Goal: Task Accomplishment & Management: Manage account settings

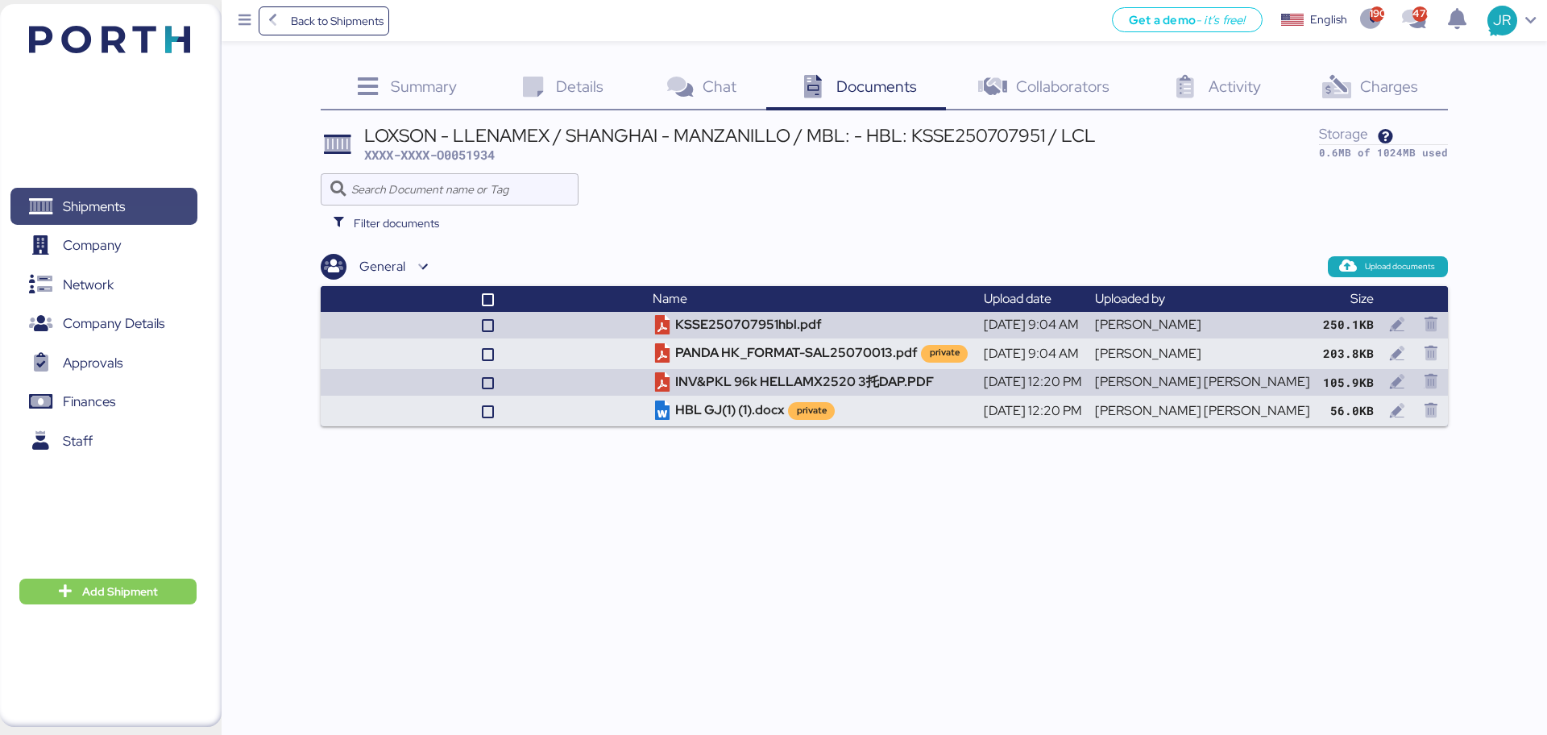
click at [100, 208] on span "Shipments" at bounding box center [94, 206] width 62 height 23
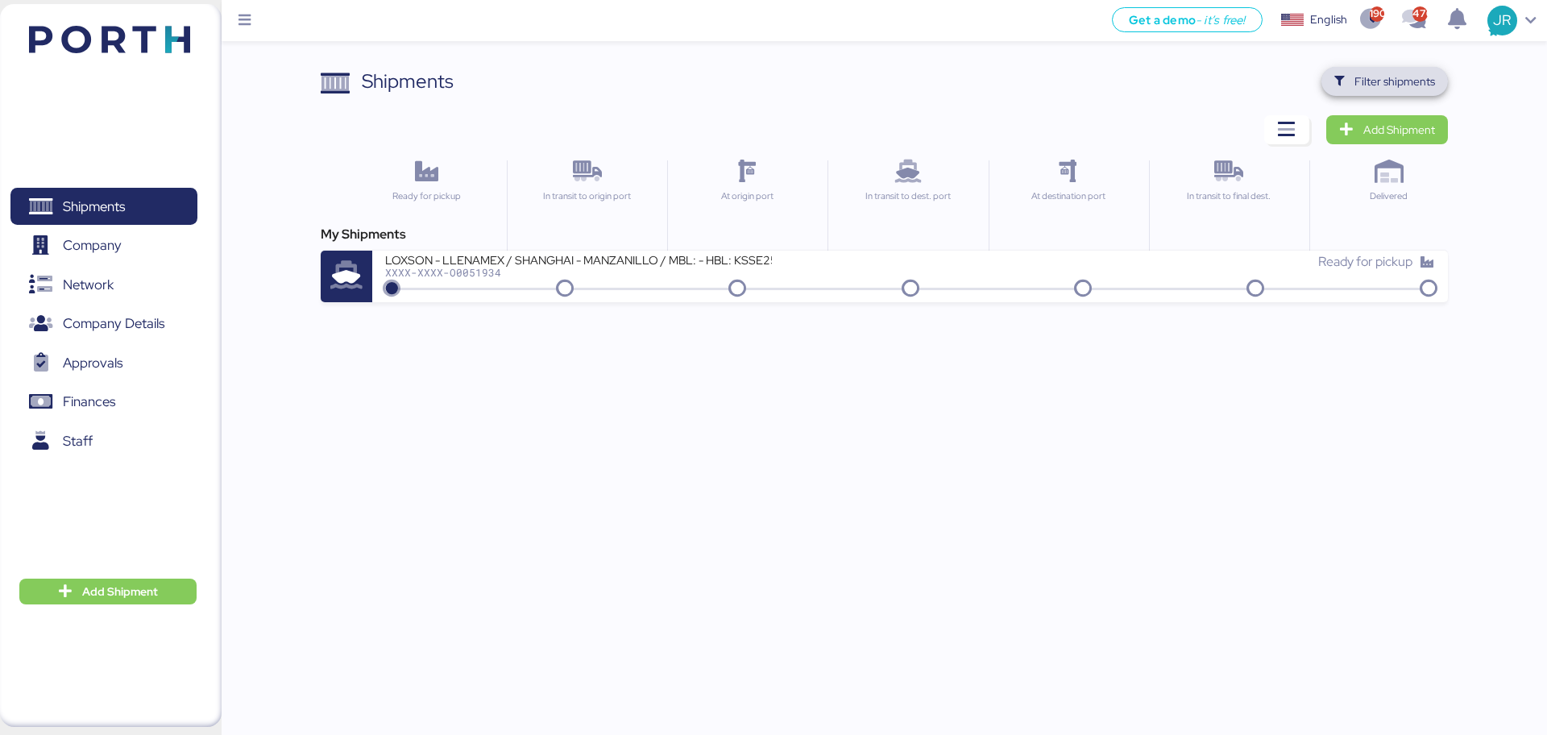
click at [1382, 73] on span "Filter shipments" at bounding box center [1394, 81] width 81 height 19
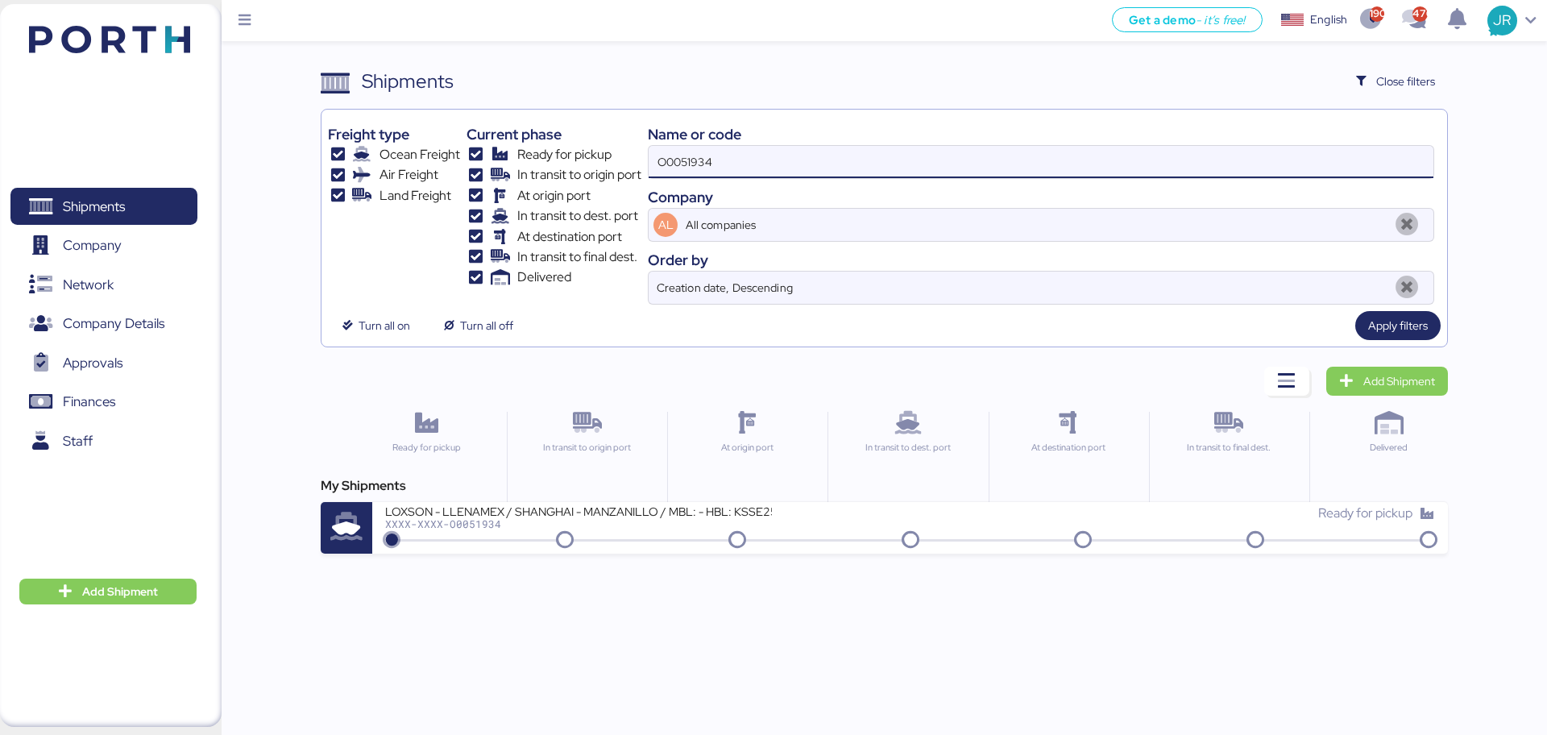
drag, startPoint x: 758, startPoint y: 155, endPoint x: 557, endPoint y: 155, distance: 201.4
click at [558, 155] on div "Freight type Ocean Freight Air Freight Land Freight Current phase Ready for pic…" at bounding box center [884, 210] width 1112 height 189
paste input "2017"
type input "O0052017"
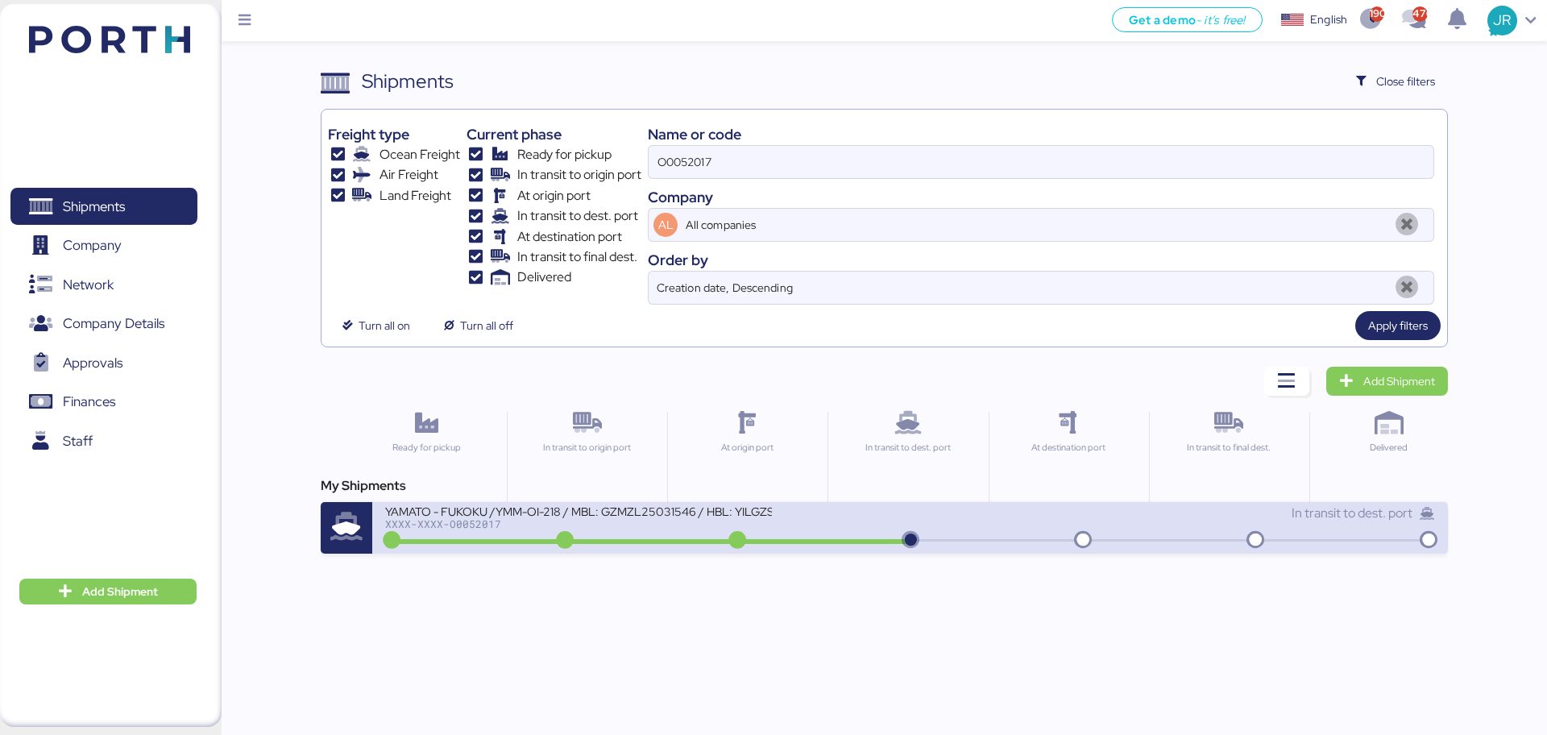
click at [452, 523] on div "XXXX-XXXX-O0052017" at bounding box center [578, 523] width 387 height 11
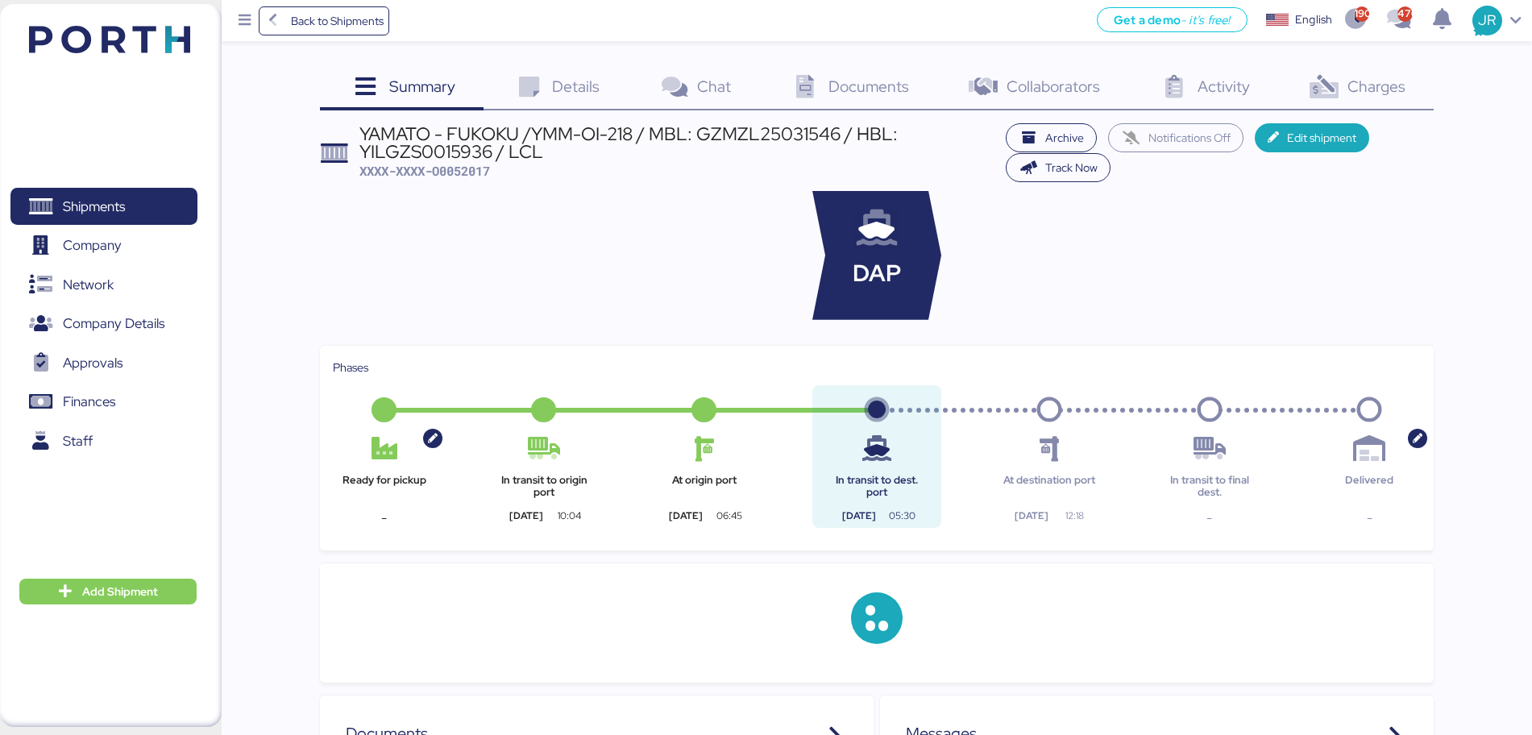
click at [1359, 93] on span "Charges" at bounding box center [1376, 86] width 58 height 21
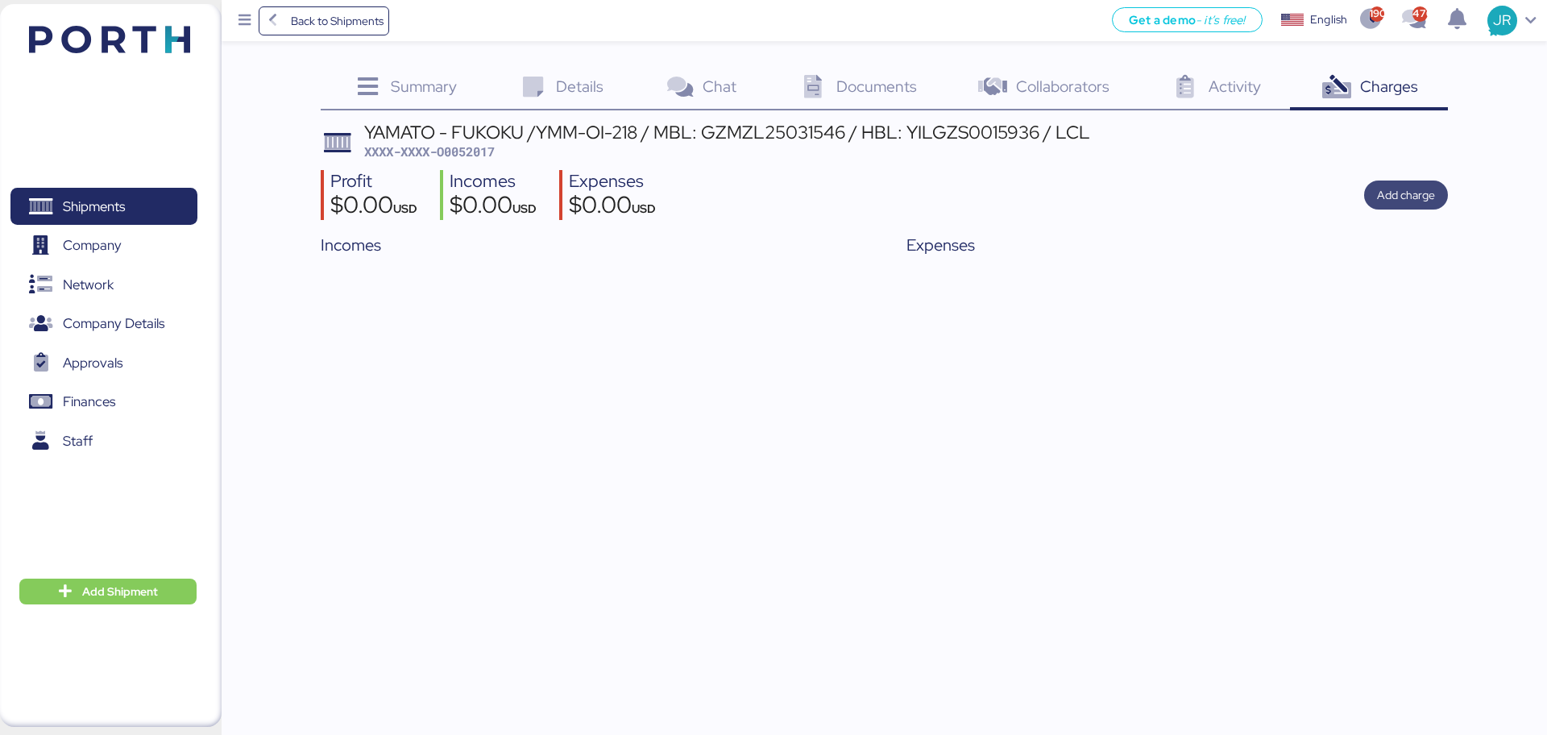
click at [1416, 201] on span "Add charge" at bounding box center [1406, 194] width 58 height 19
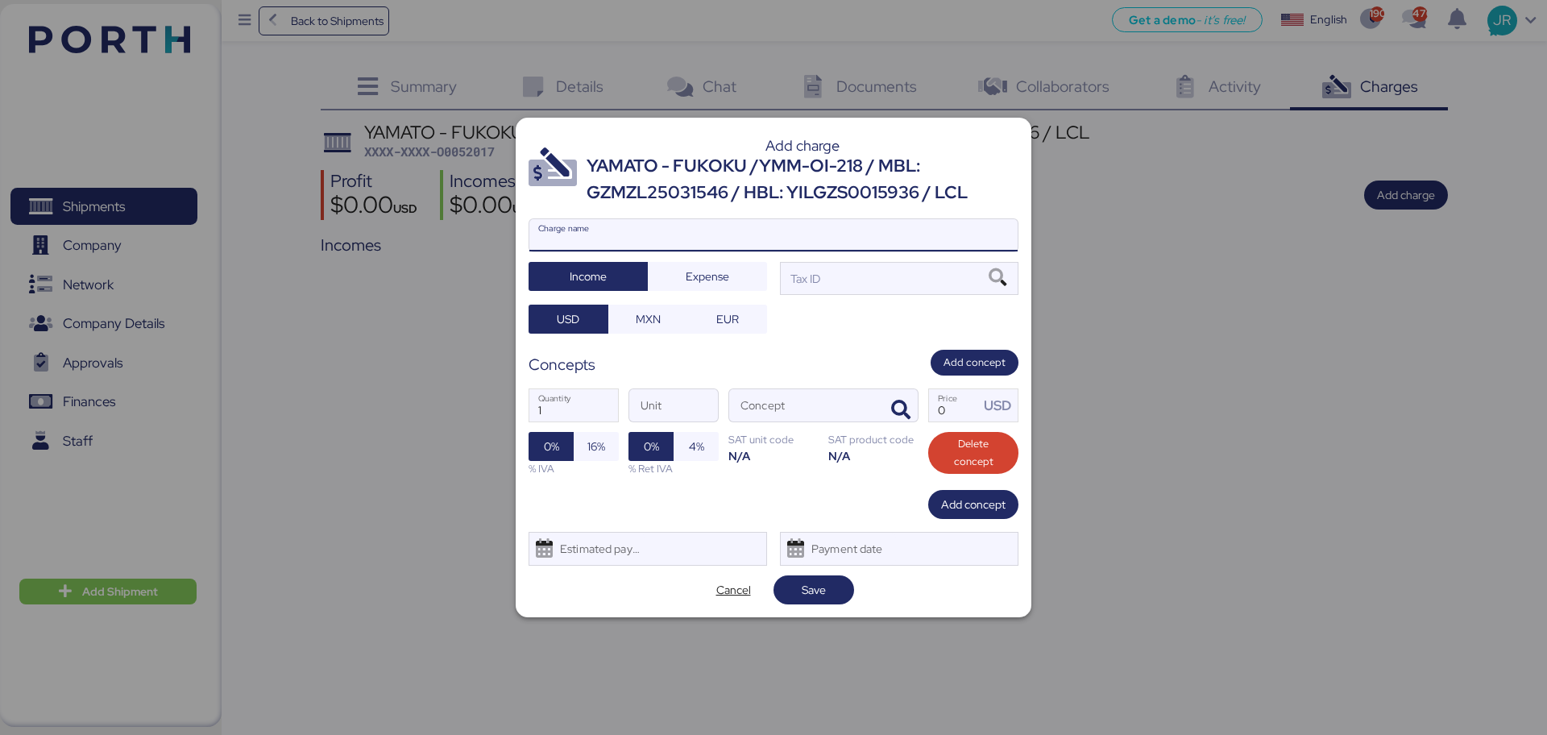
click at [745, 230] on input "Charge name" at bounding box center [773, 235] width 488 height 32
type input "CARGOS LOCALES"
click at [710, 272] on span "Expense" at bounding box center [708, 276] width 44 height 19
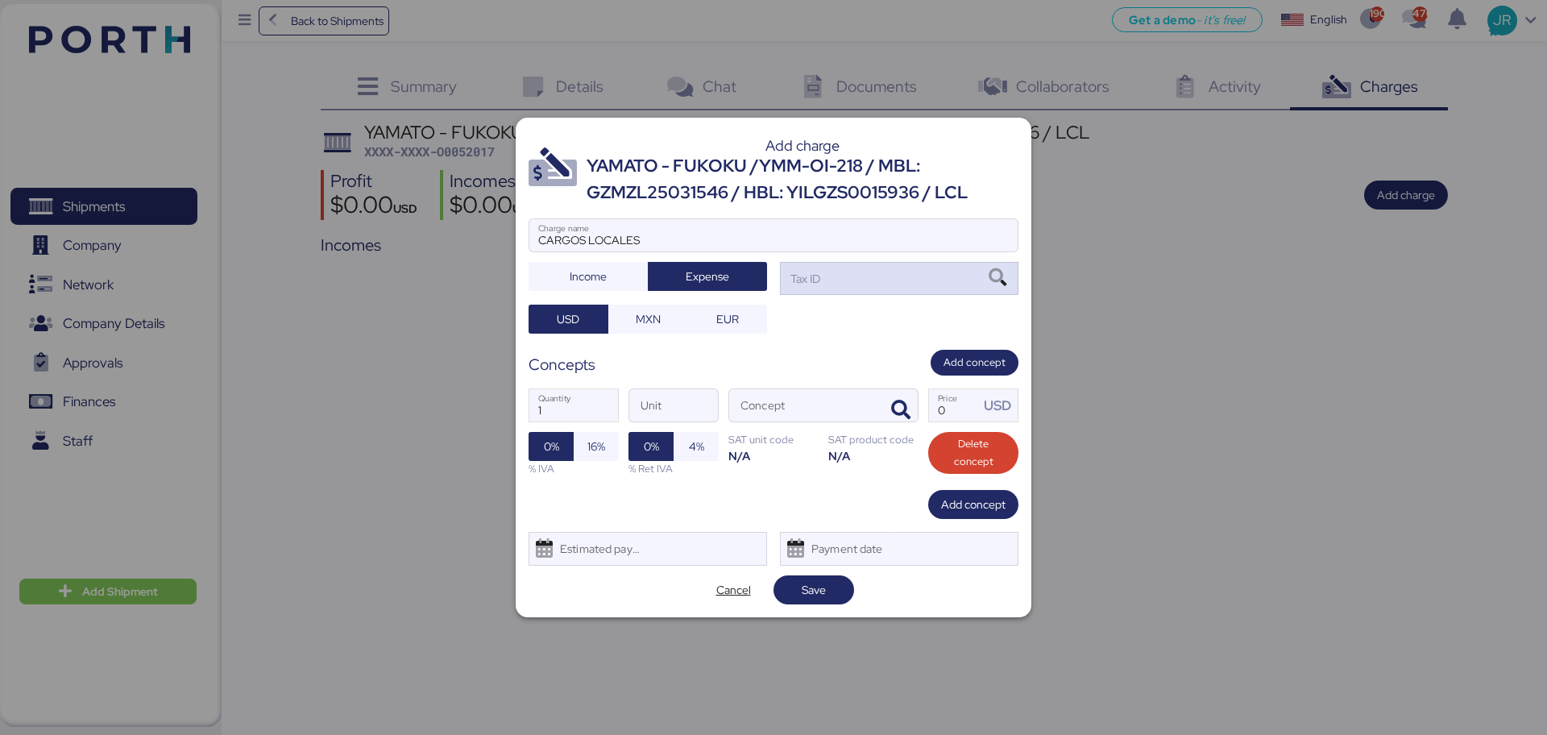
click at [1002, 280] on icon at bounding box center [997, 278] width 27 height 18
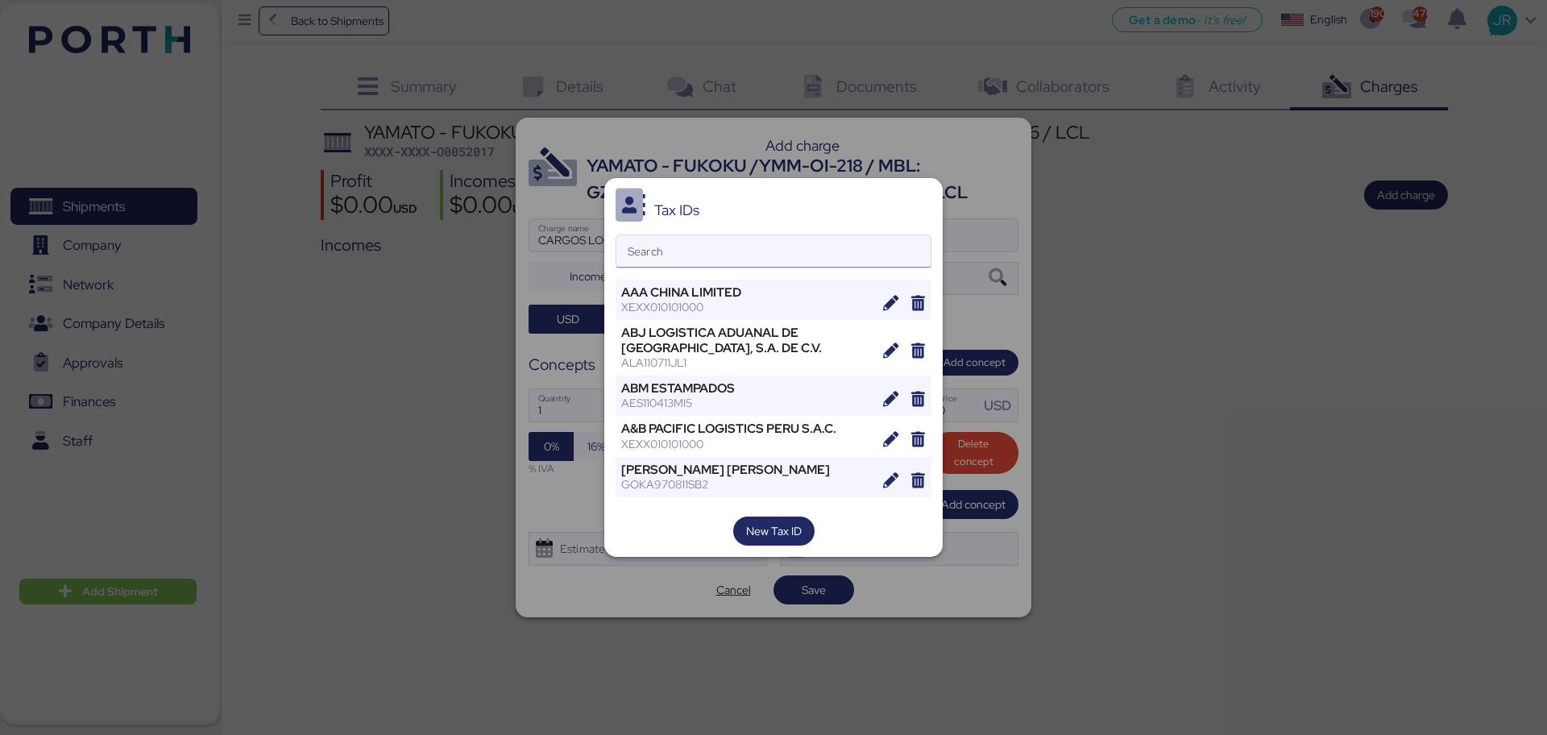
click at [682, 239] on input "Search" at bounding box center [773, 251] width 314 height 32
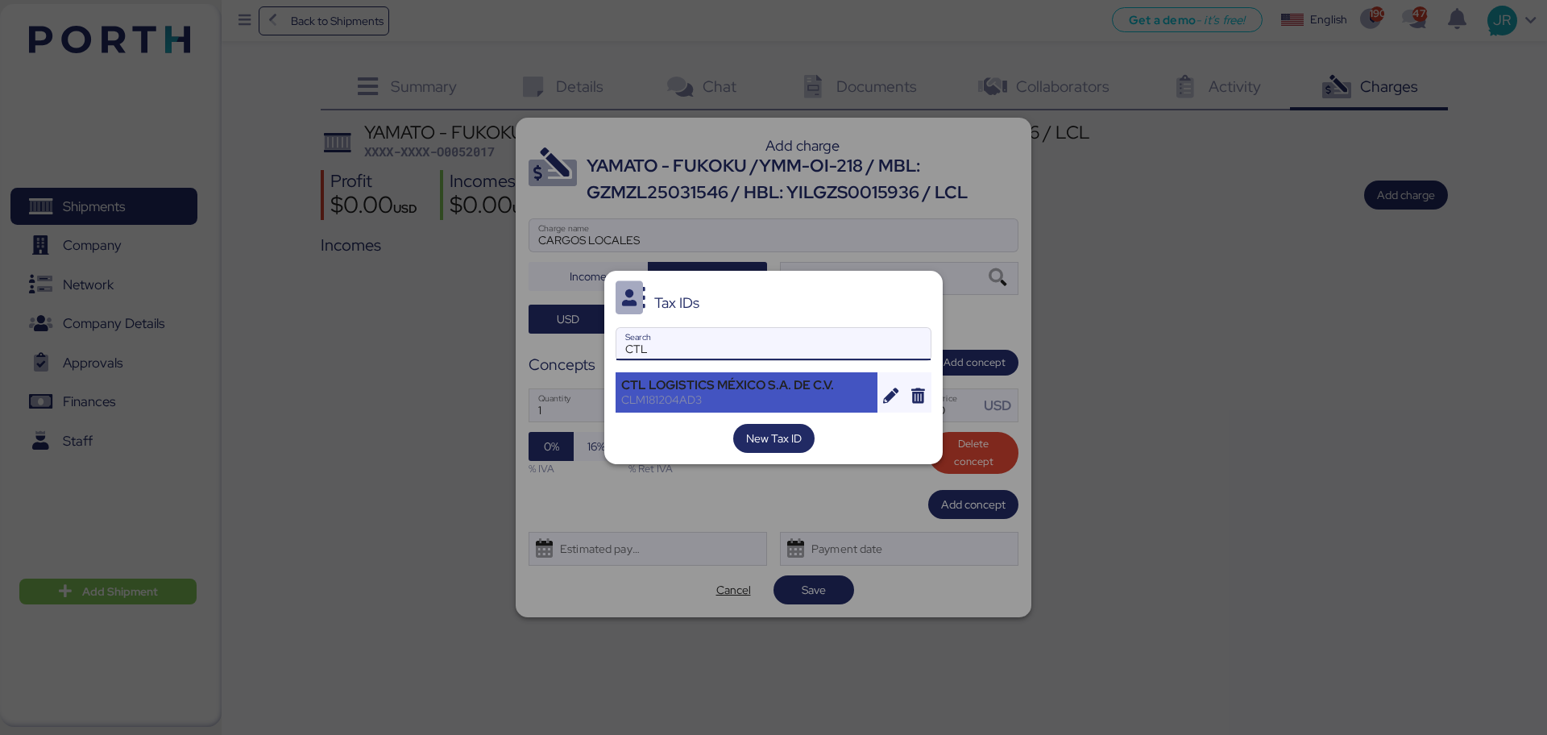
type input "CTL"
click at [653, 386] on div "CTL LOGISTICS MÉXICO S.A. DE C.V." at bounding box center [746, 385] width 251 height 15
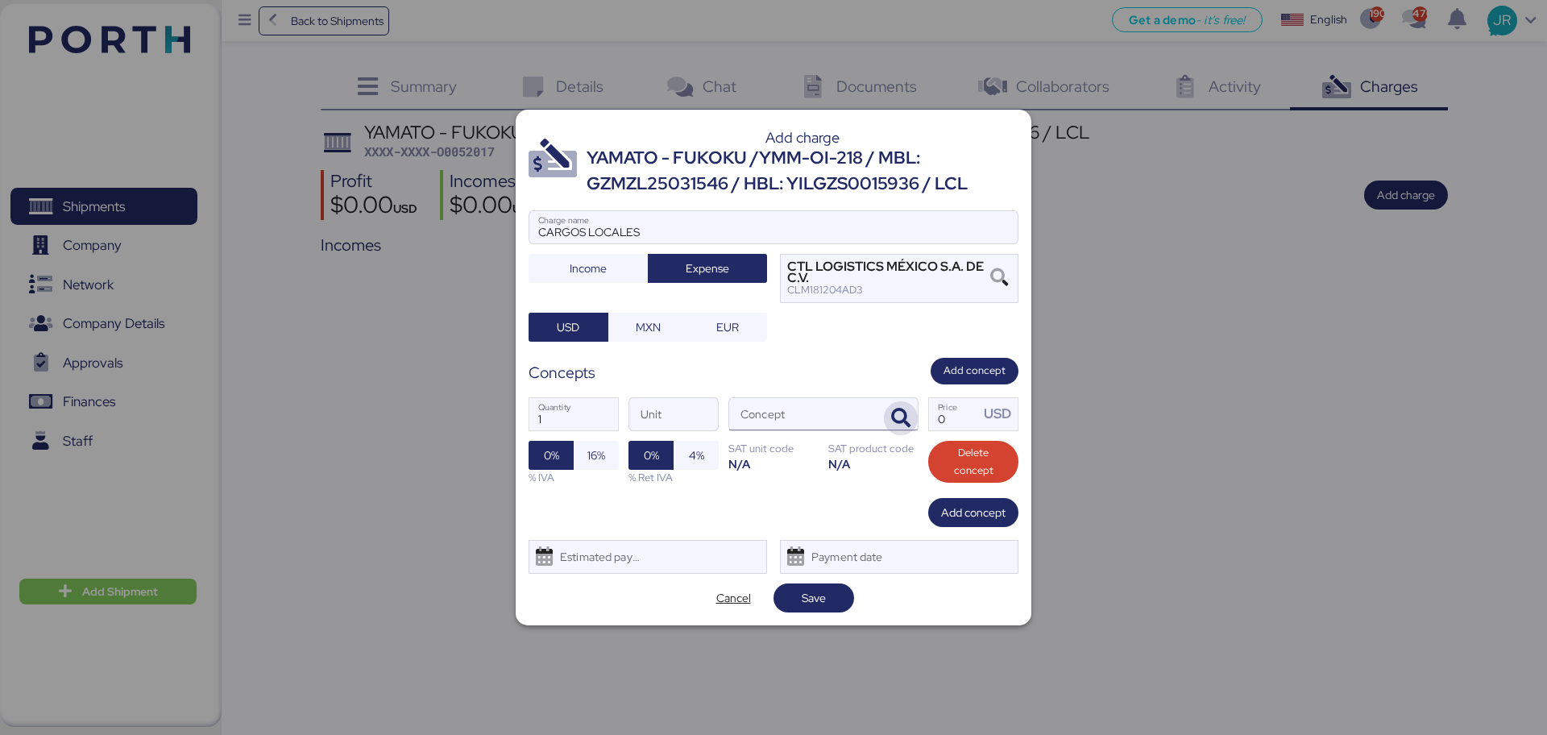
click at [900, 418] on icon "button" at bounding box center [900, 418] width 19 height 19
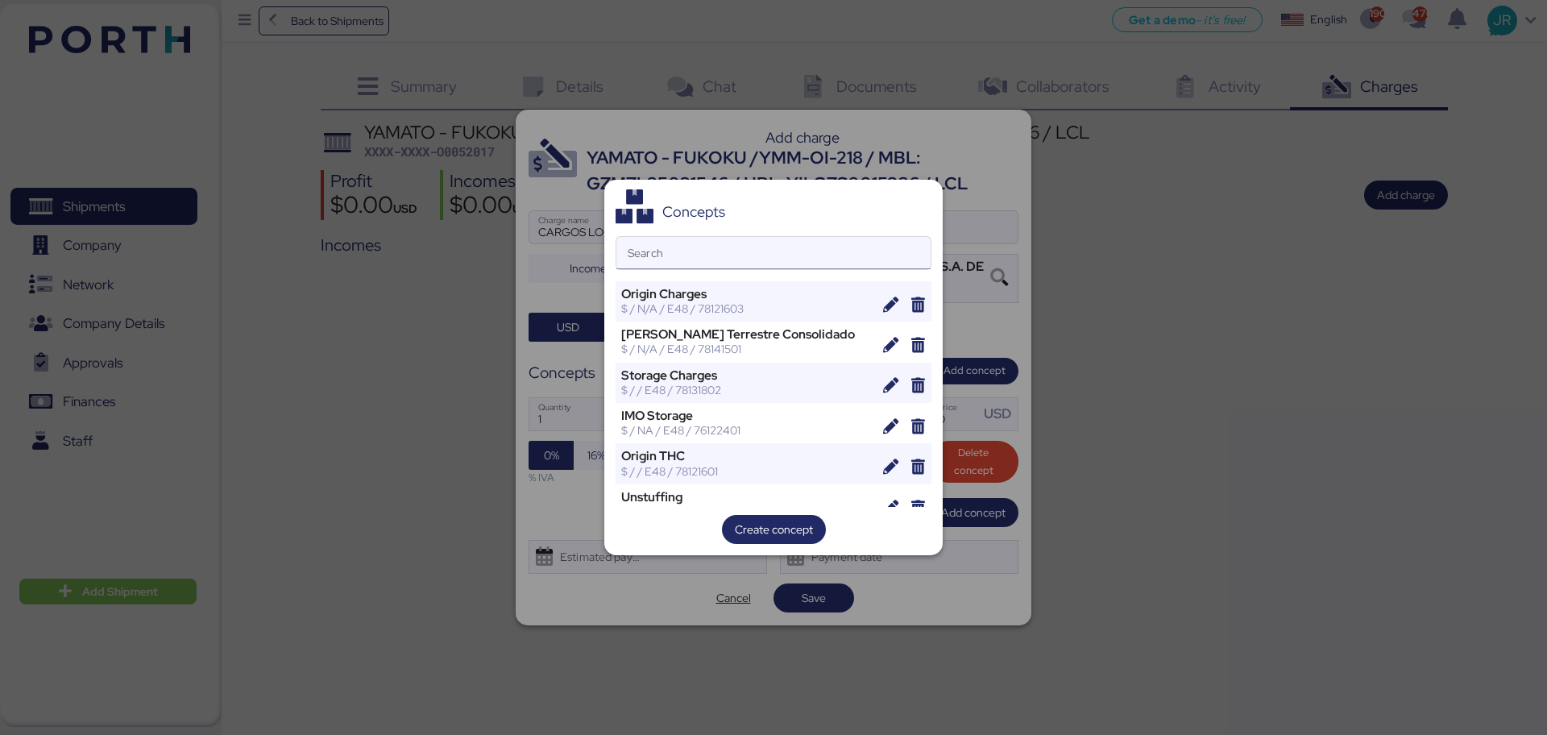
click at [743, 258] on input "Search" at bounding box center [773, 253] width 314 height 32
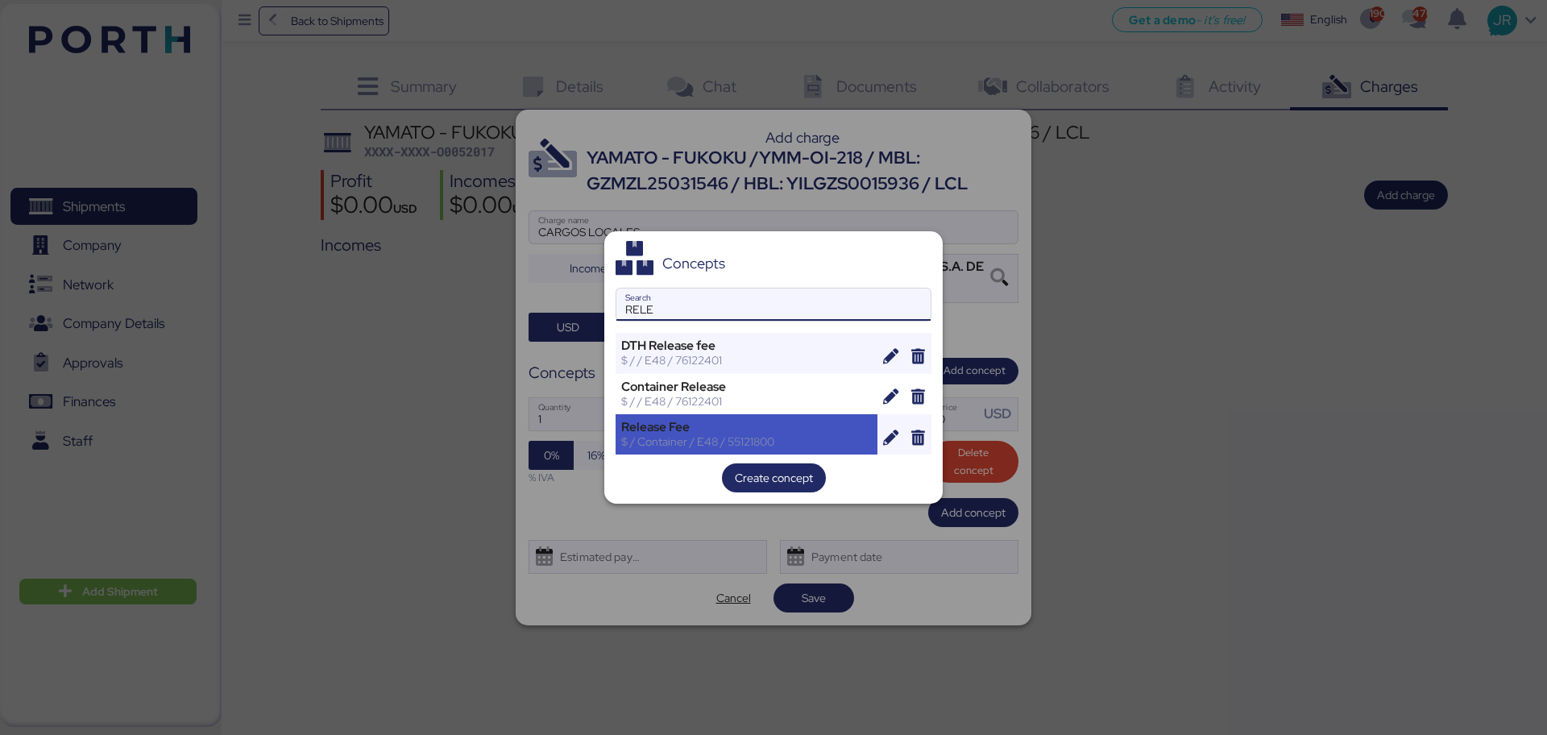
type input "RELE"
click at [640, 433] on div "Release Fee" at bounding box center [746, 427] width 251 height 15
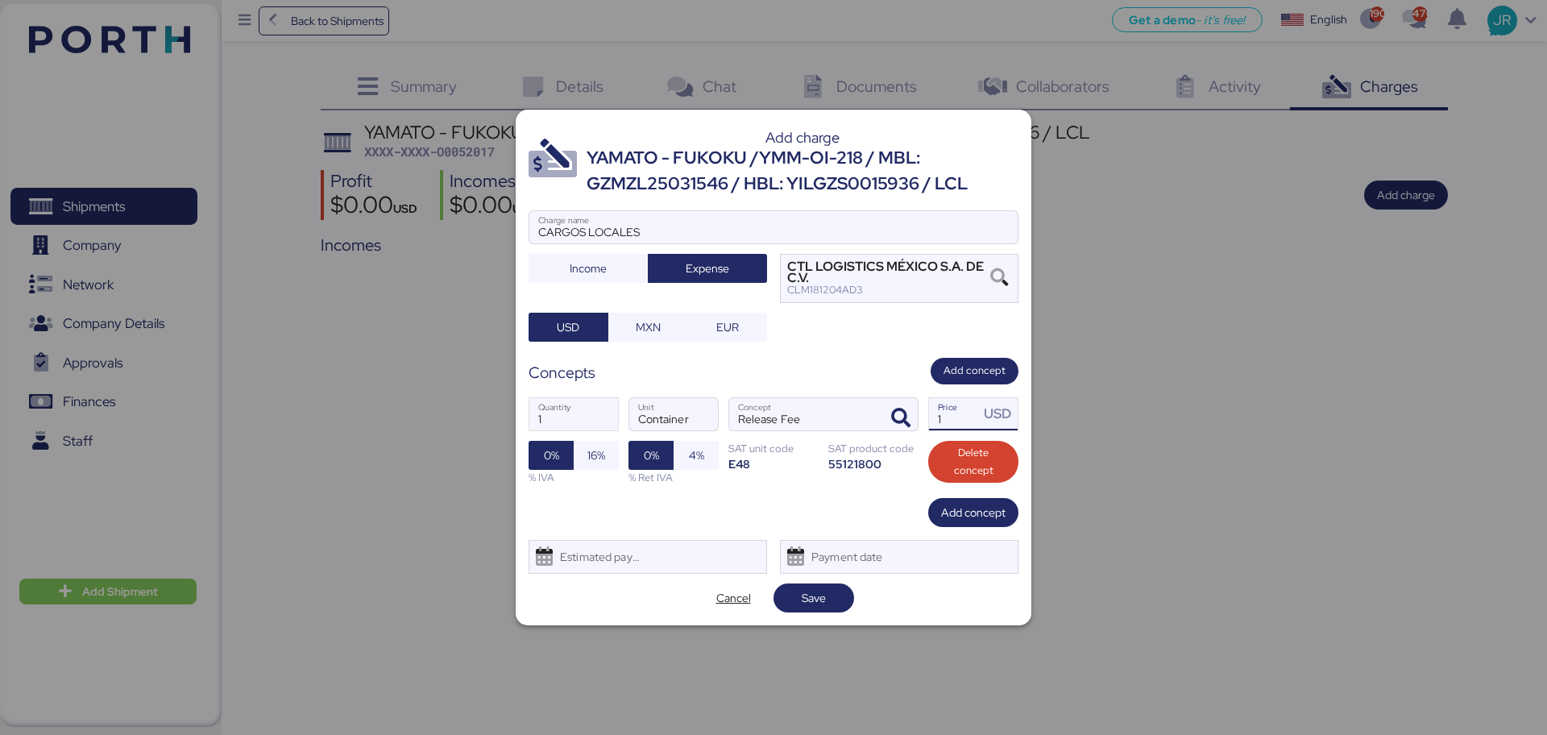
drag, startPoint x: 961, startPoint y: 415, endPoint x: 934, endPoint y: 415, distance: 27.4
click at [934, 415] on input "1" at bounding box center [954, 414] width 50 height 32
paste input "807.52"
type input "807.52"
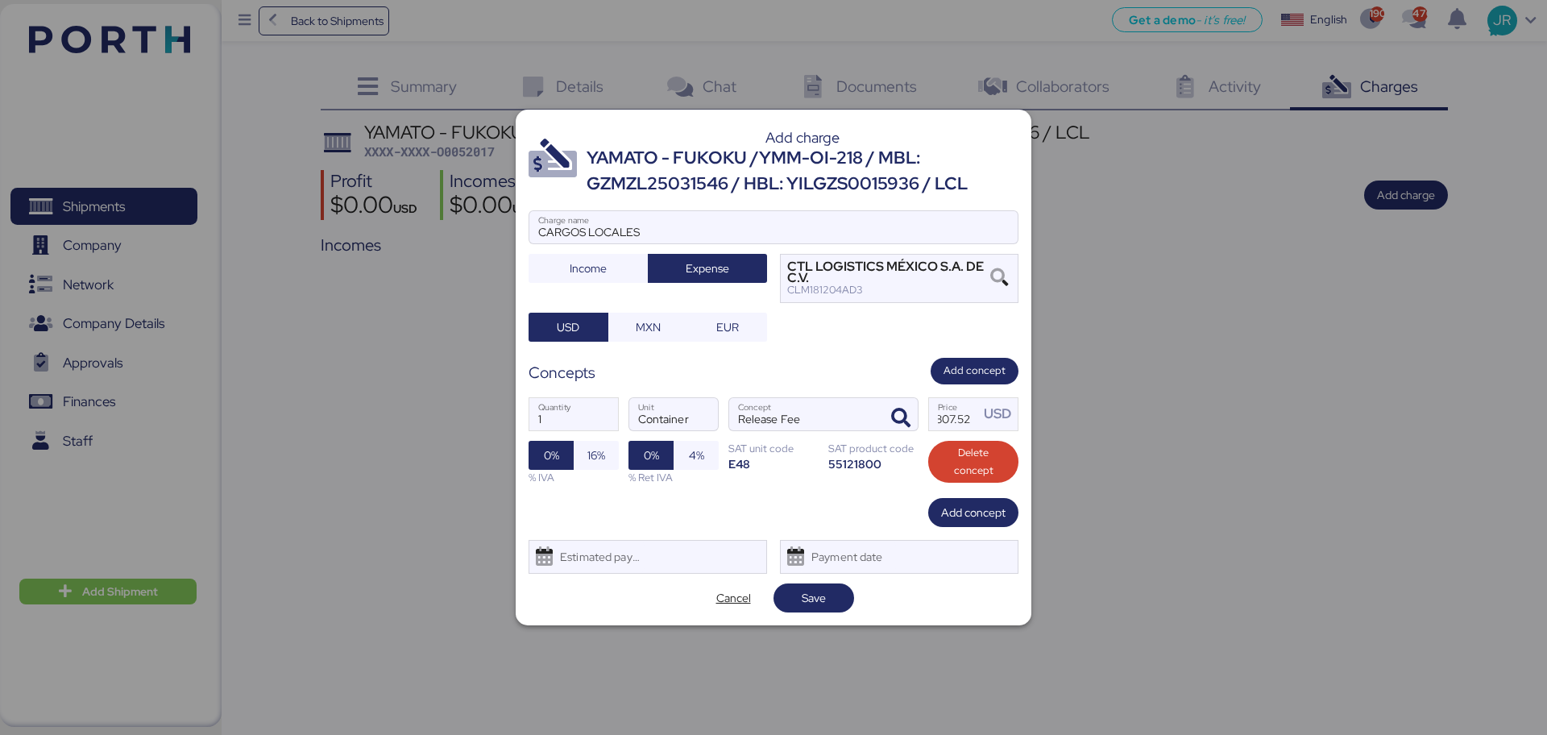
click at [622, 455] on div "1 Quantity Container Unit Release Fee Concept 807.52 Price USD 0% 16% % IVA 0% …" at bounding box center [774, 441] width 490 height 114
click at [598, 451] on span "16%" at bounding box center [596, 455] width 18 height 19
click at [625, 555] on div "Estimated payment date" at bounding box center [597, 557] width 96 height 32
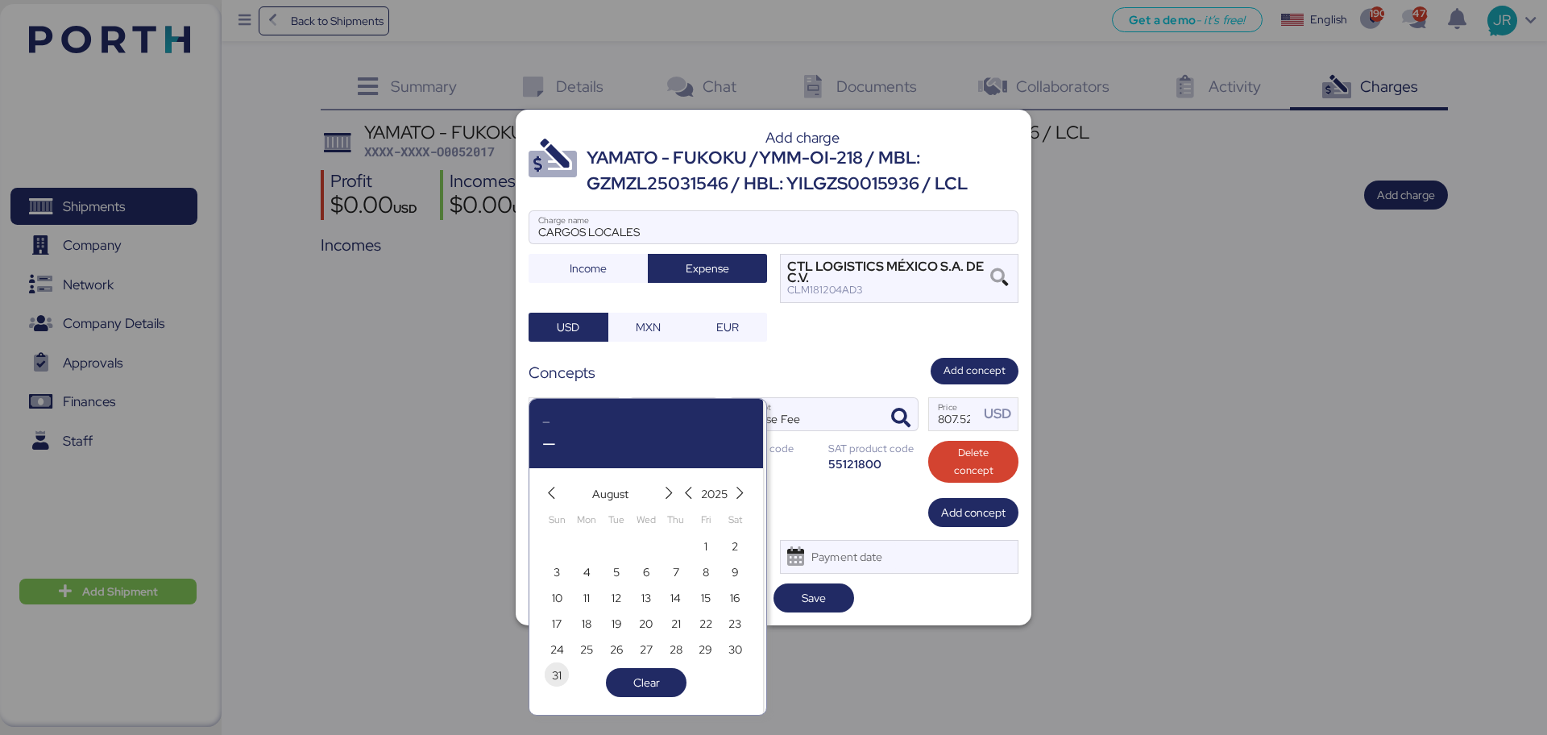
click at [560, 676] on span "31" at bounding box center [557, 675] width 10 height 19
type input "[DATE]"
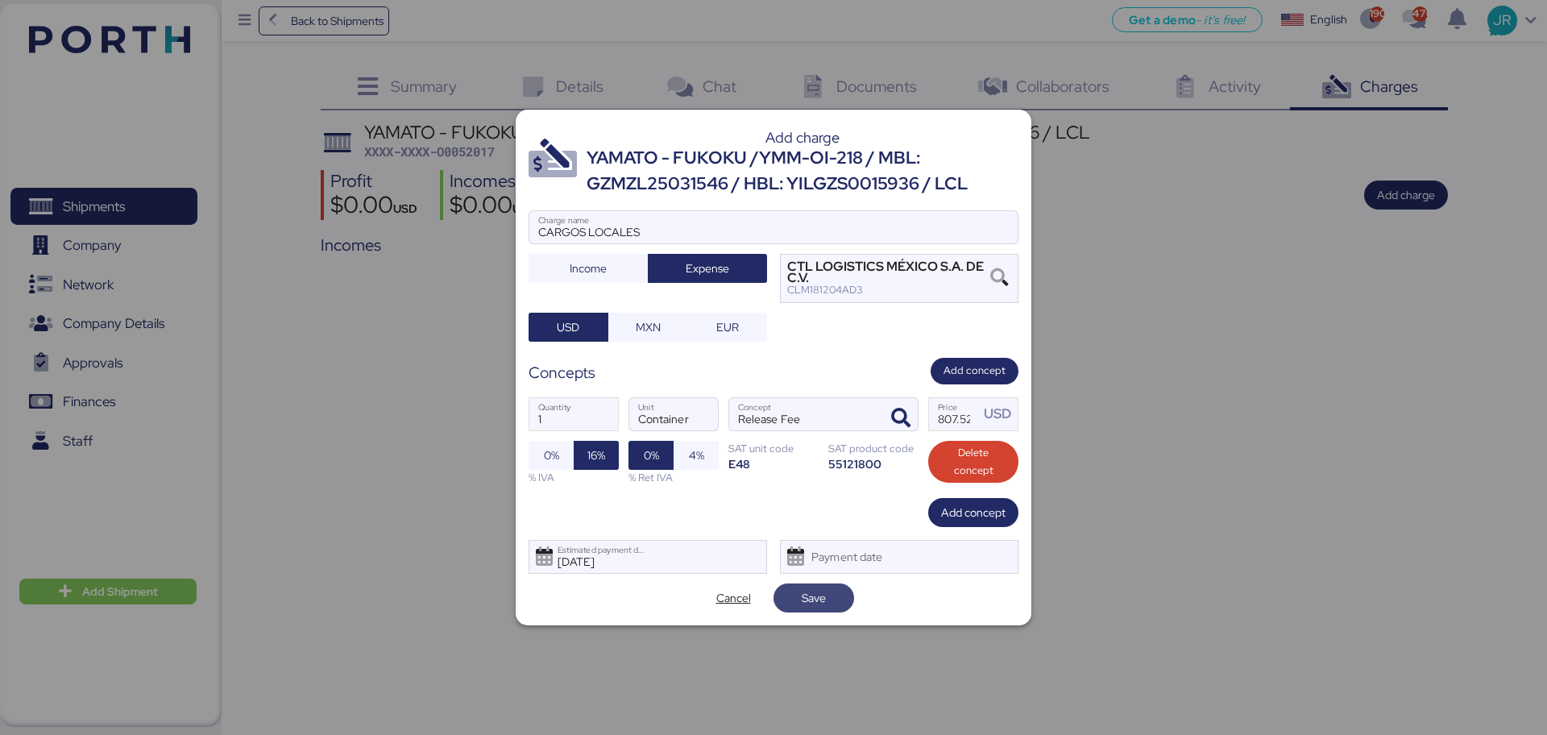
click at [797, 599] on span "Save" at bounding box center [813, 598] width 55 height 23
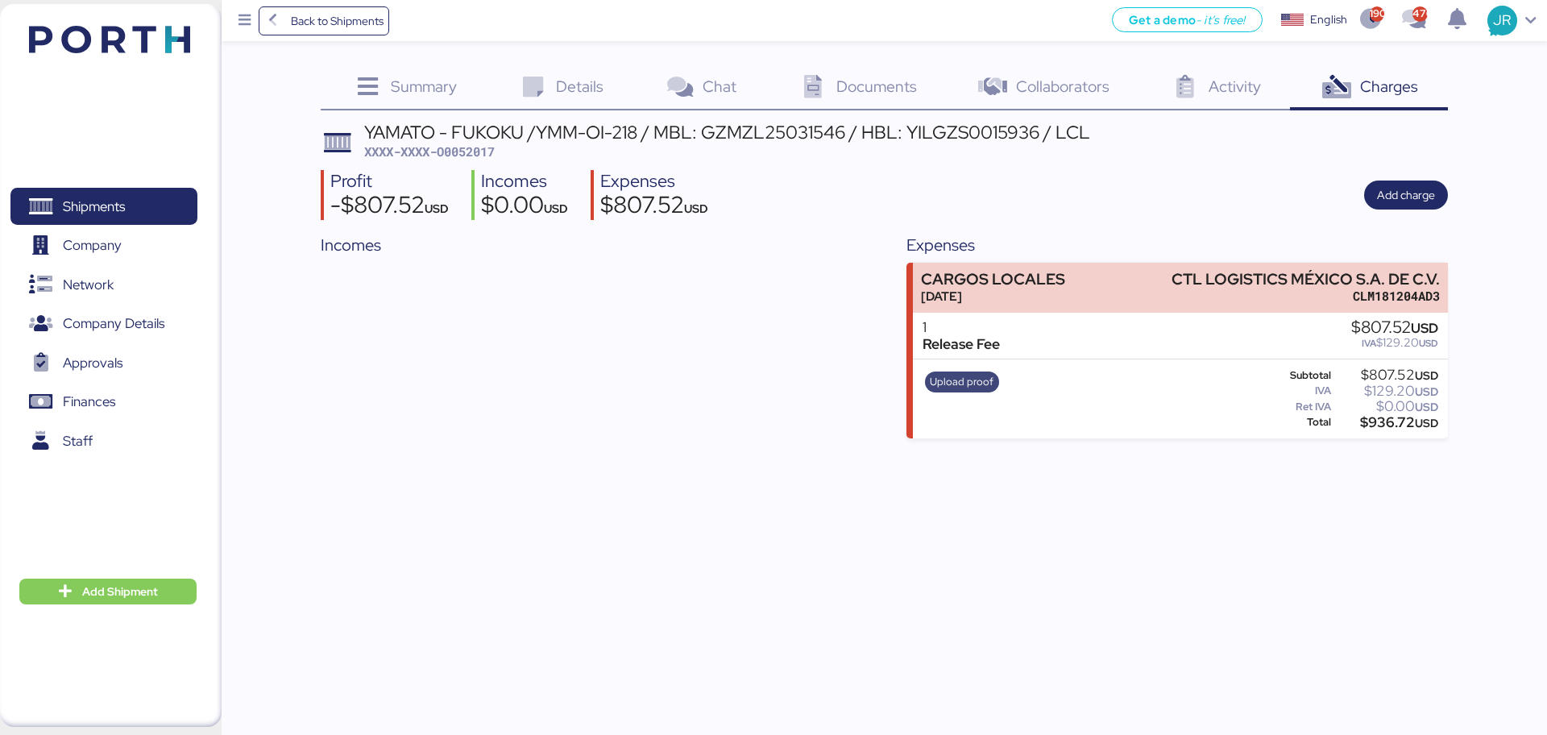
click at [951, 387] on span "Upload proof" at bounding box center [962, 382] width 64 height 18
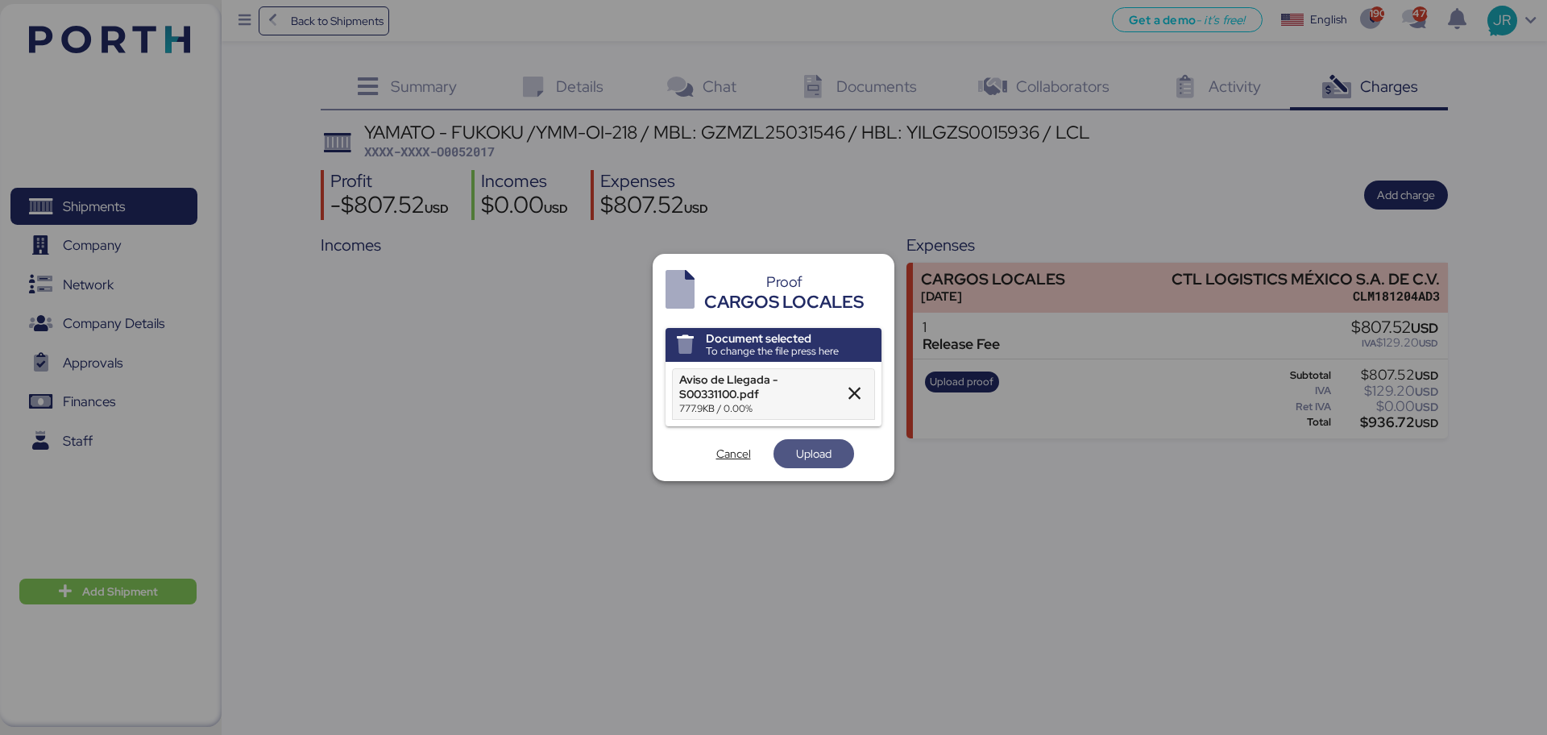
click at [812, 454] on span "Upload" at bounding box center [813, 453] width 35 height 19
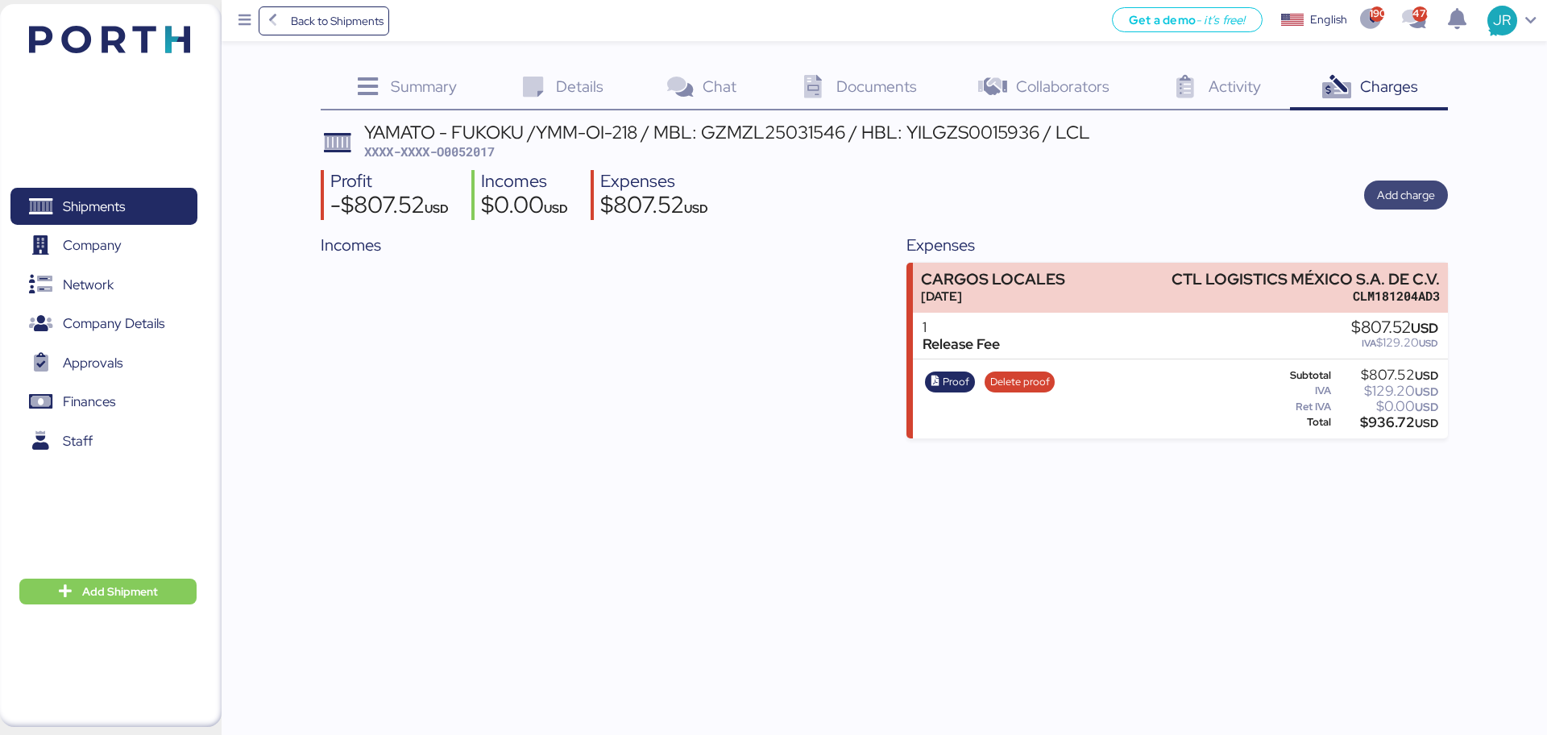
click at [1398, 198] on span "Add charge" at bounding box center [1406, 194] width 58 height 19
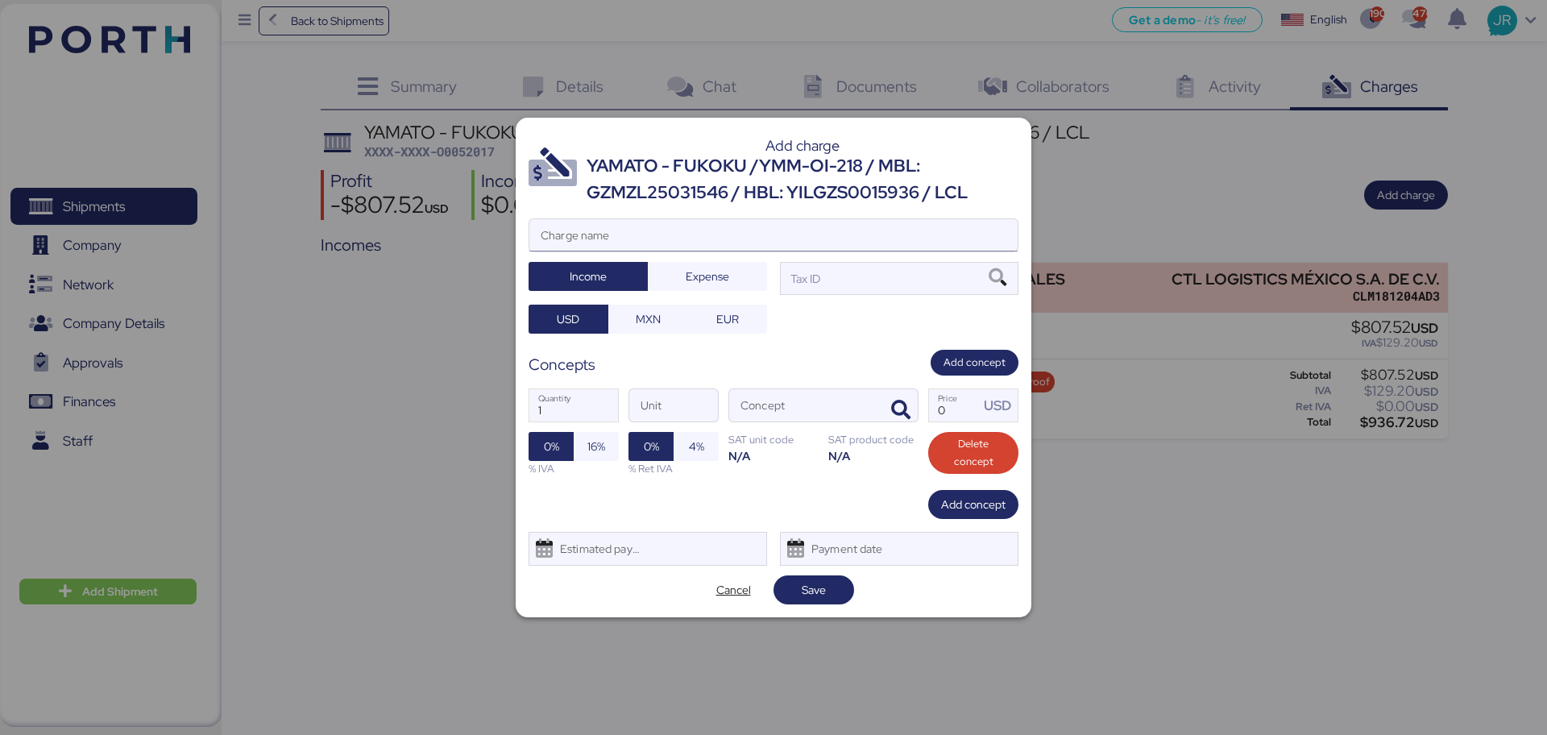
click at [573, 230] on input "Charge name" at bounding box center [773, 235] width 488 height 32
type input "CAAT"
click at [698, 271] on span "Expense" at bounding box center [708, 276] width 44 height 19
click at [653, 321] on span "MXN" at bounding box center [648, 318] width 25 height 19
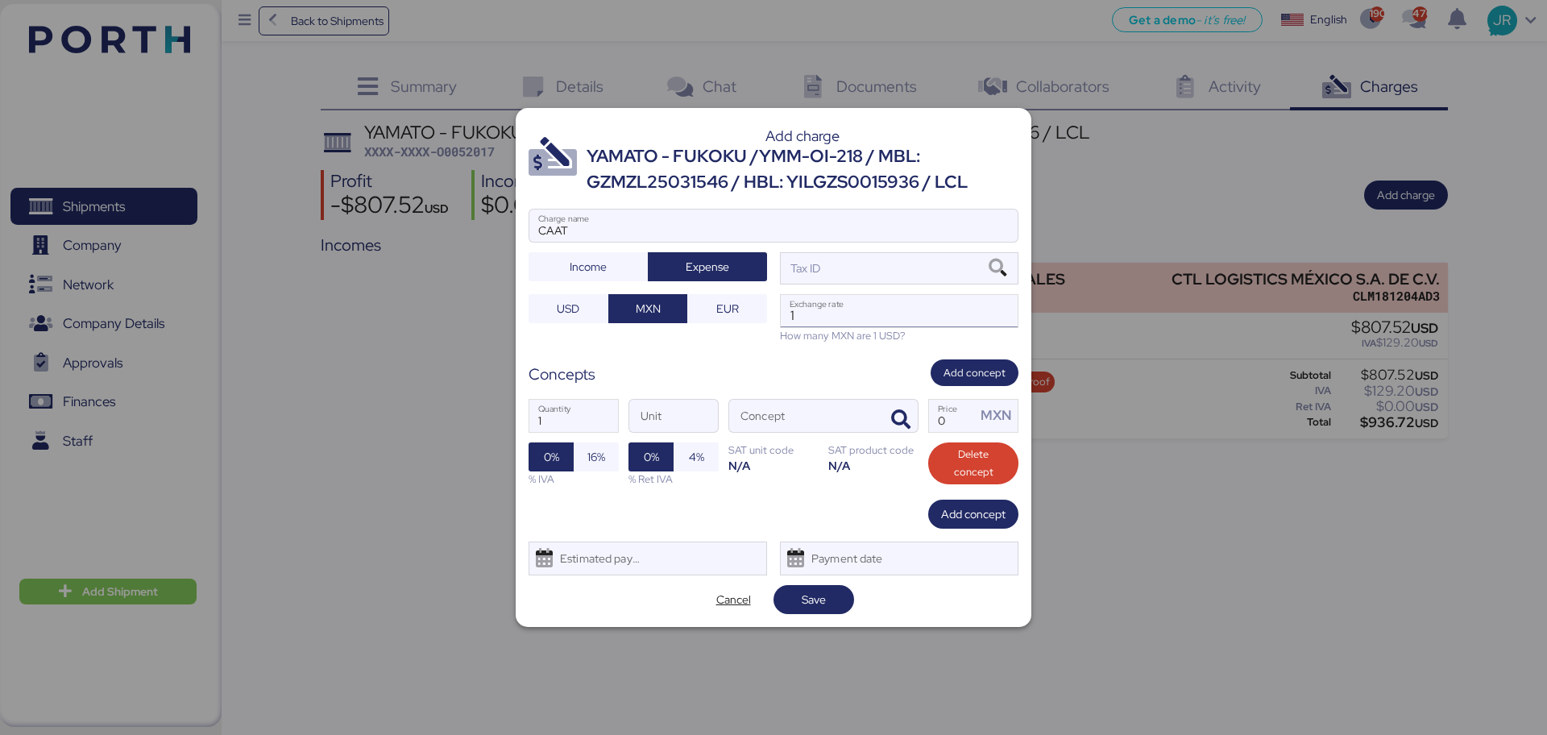
click at [828, 321] on input "1" at bounding box center [899, 311] width 237 height 32
paste input "18.6596"
type input "18.6596"
click at [906, 421] on icon "button" at bounding box center [900, 419] width 19 height 19
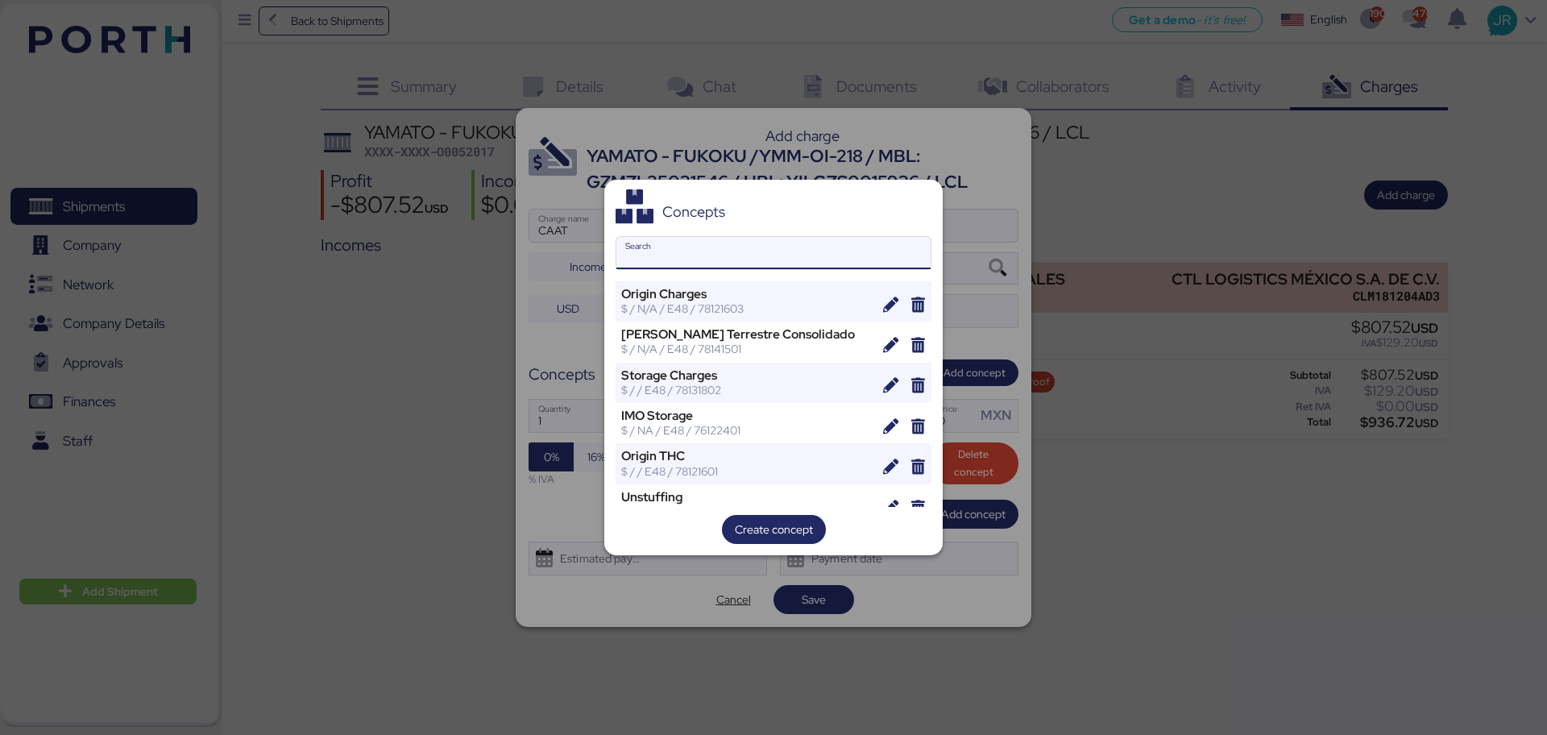
click at [684, 251] on input "Search" at bounding box center [773, 253] width 314 height 32
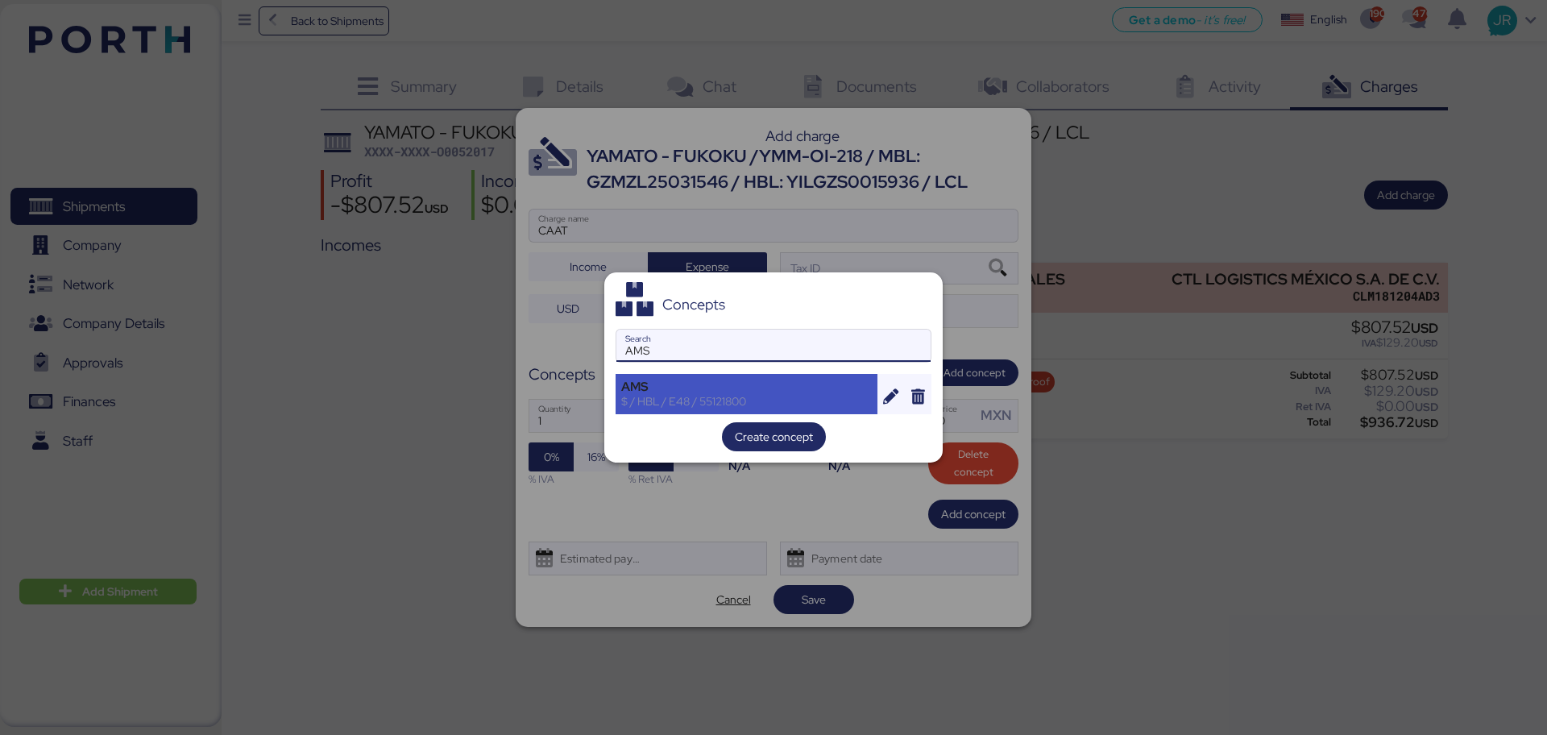
type input "AMS"
click at [629, 413] on div "AMS $ / HBL / E48 / 55121800" at bounding box center [747, 394] width 262 height 40
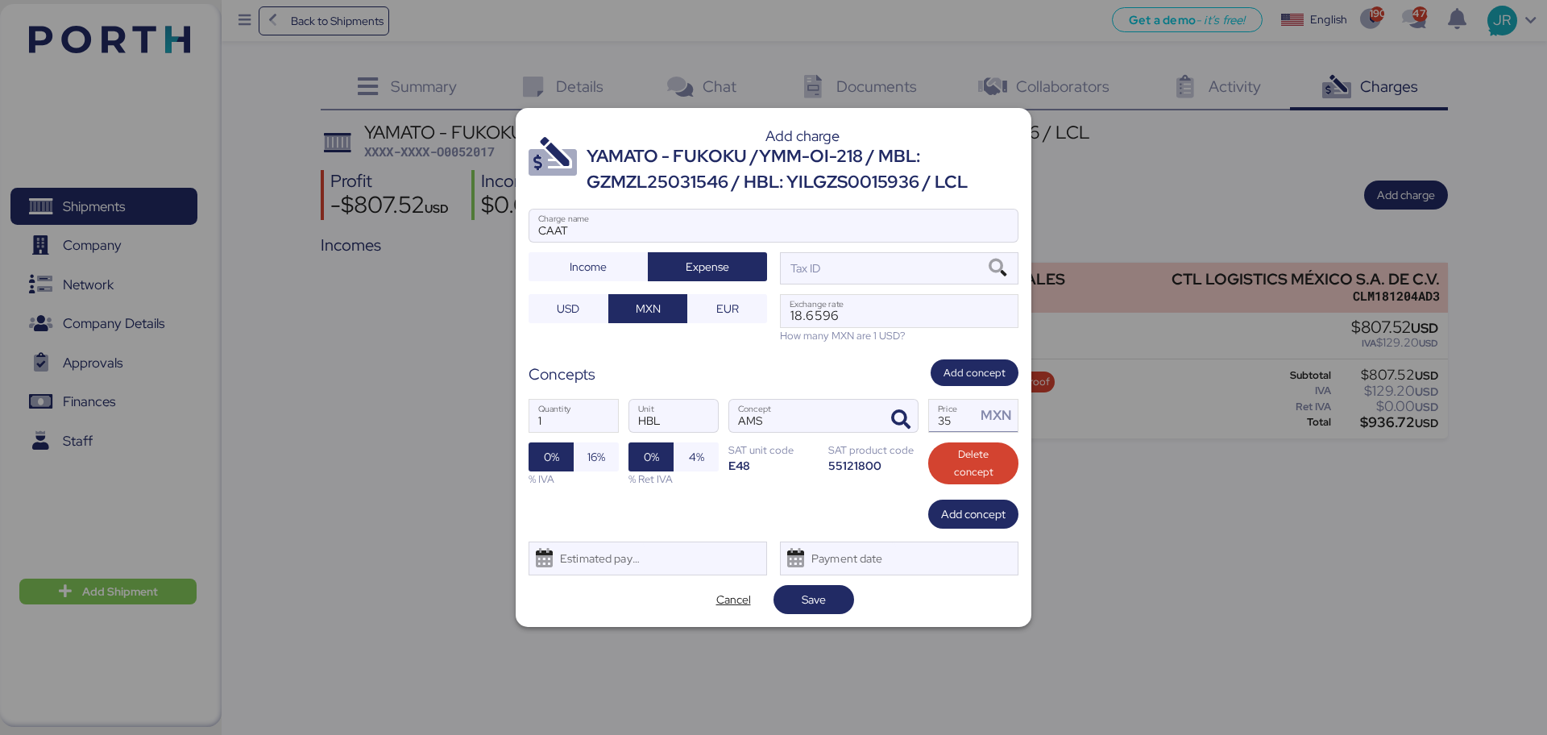
click at [942, 423] on input "35" at bounding box center [952, 416] width 47 height 32
type input "3"
type input "60"
click at [600, 459] on span "16%" at bounding box center [596, 456] width 18 height 19
click at [609, 562] on div "Estimated payment date" at bounding box center [597, 558] width 96 height 32
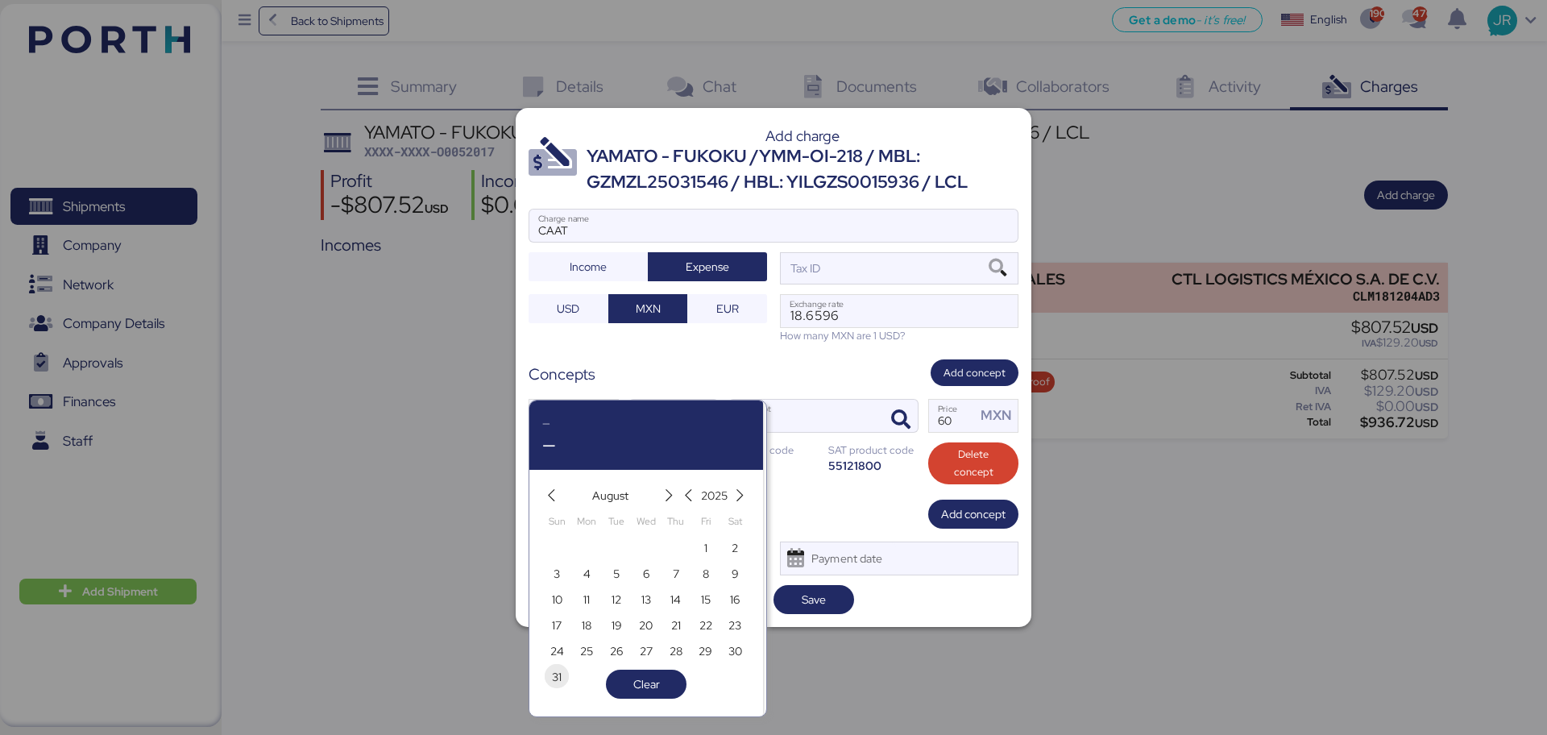
click at [554, 678] on span "31" at bounding box center [557, 676] width 10 height 19
type input "[DATE]"
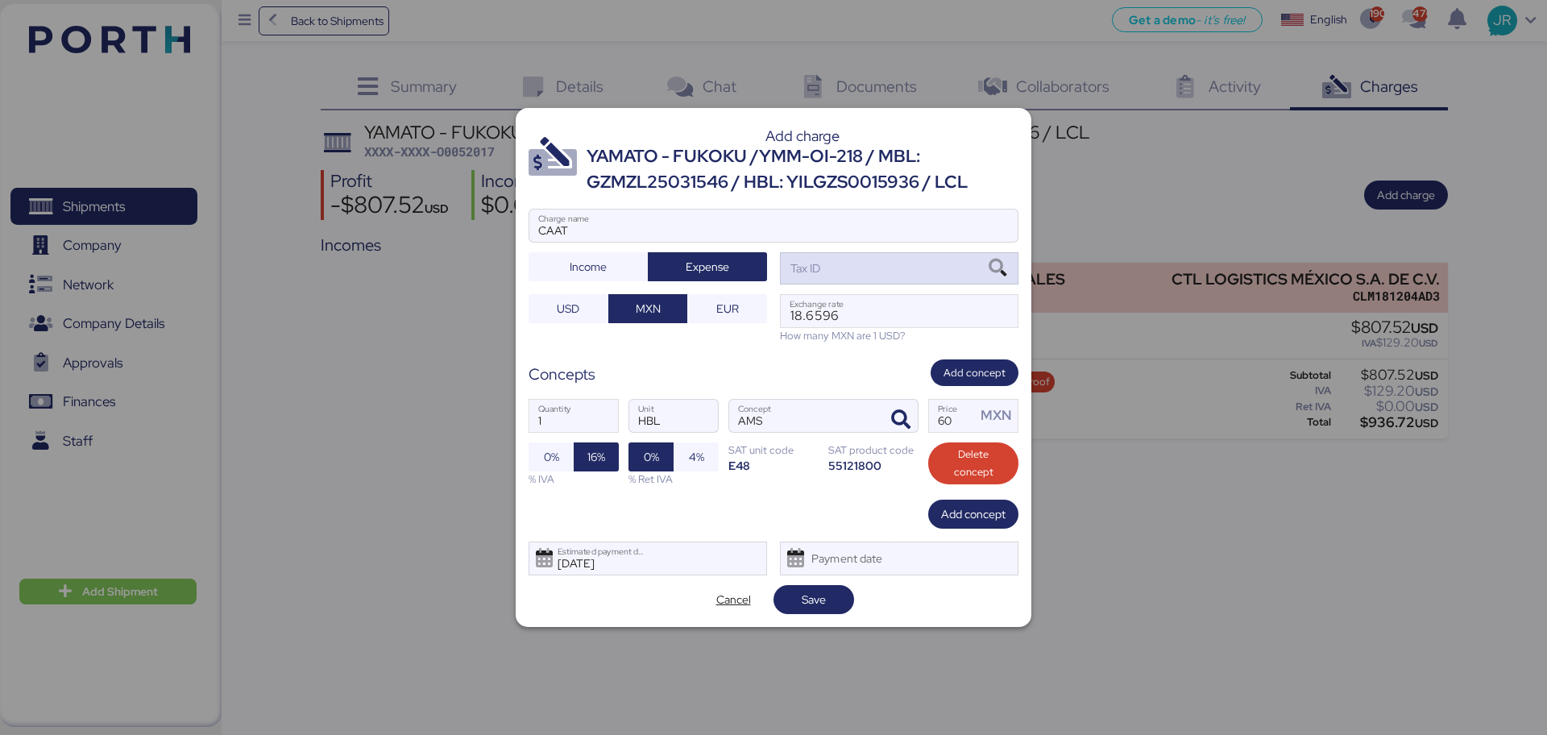
click at [1003, 265] on icon at bounding box center [997, 268] width 27 height 18
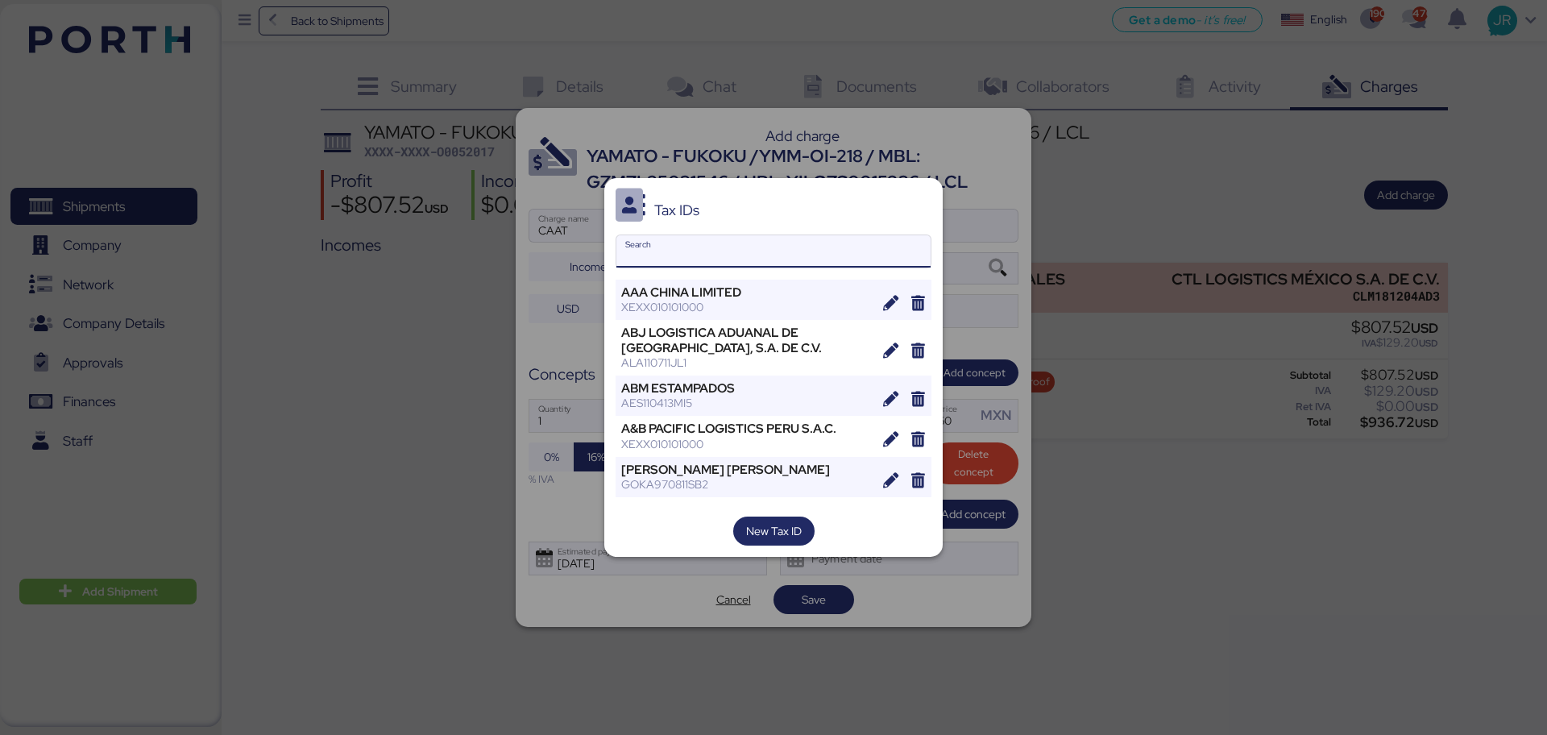
click at [798, 247] on input "Search" at bounding box center [773, 251] width 314 height 32
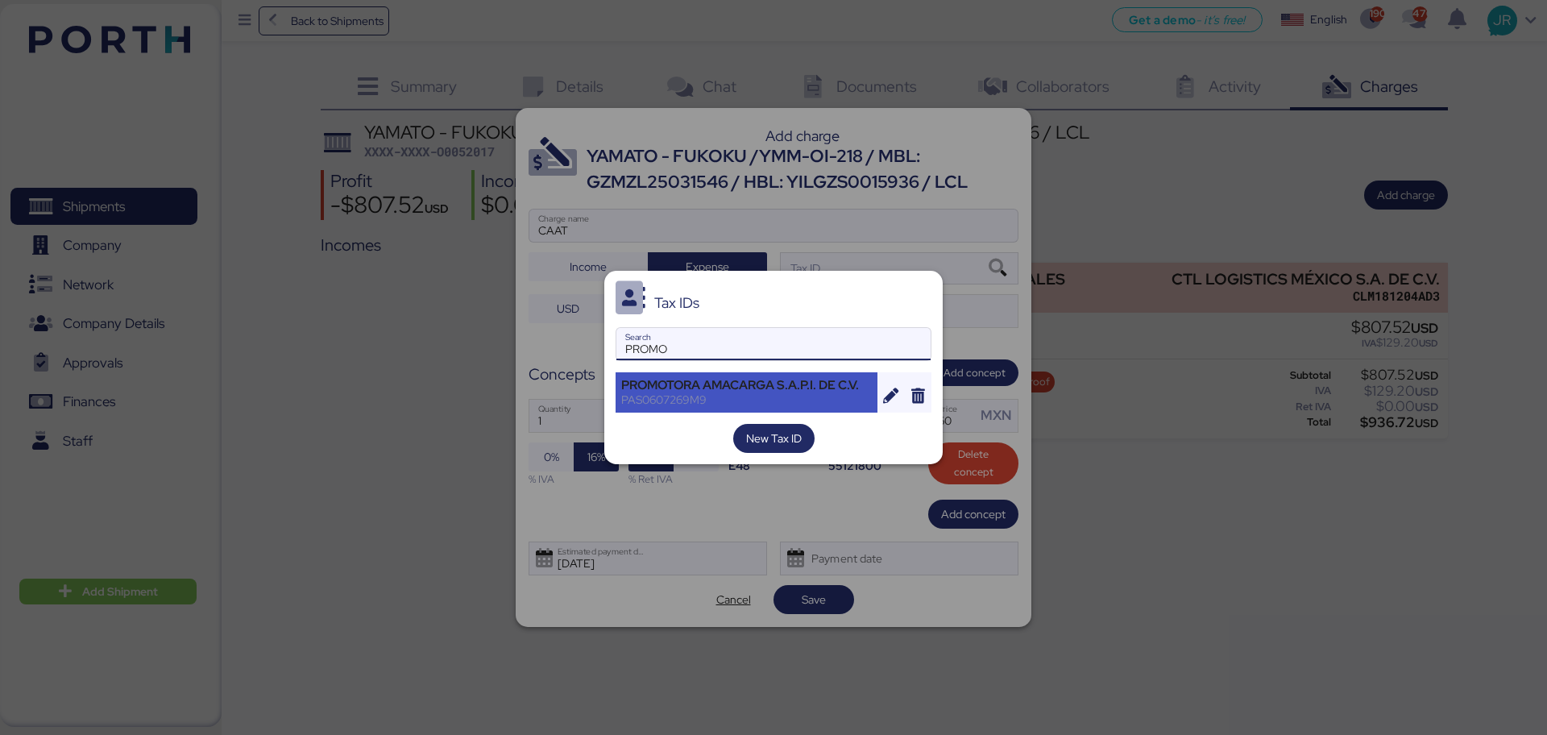
type input "PROMO"
click at [646, 388] on div "PROMOTORA AMACARGA S.A.P.I. DE C.V." at bounding box center [746, 385] width 251 height 15
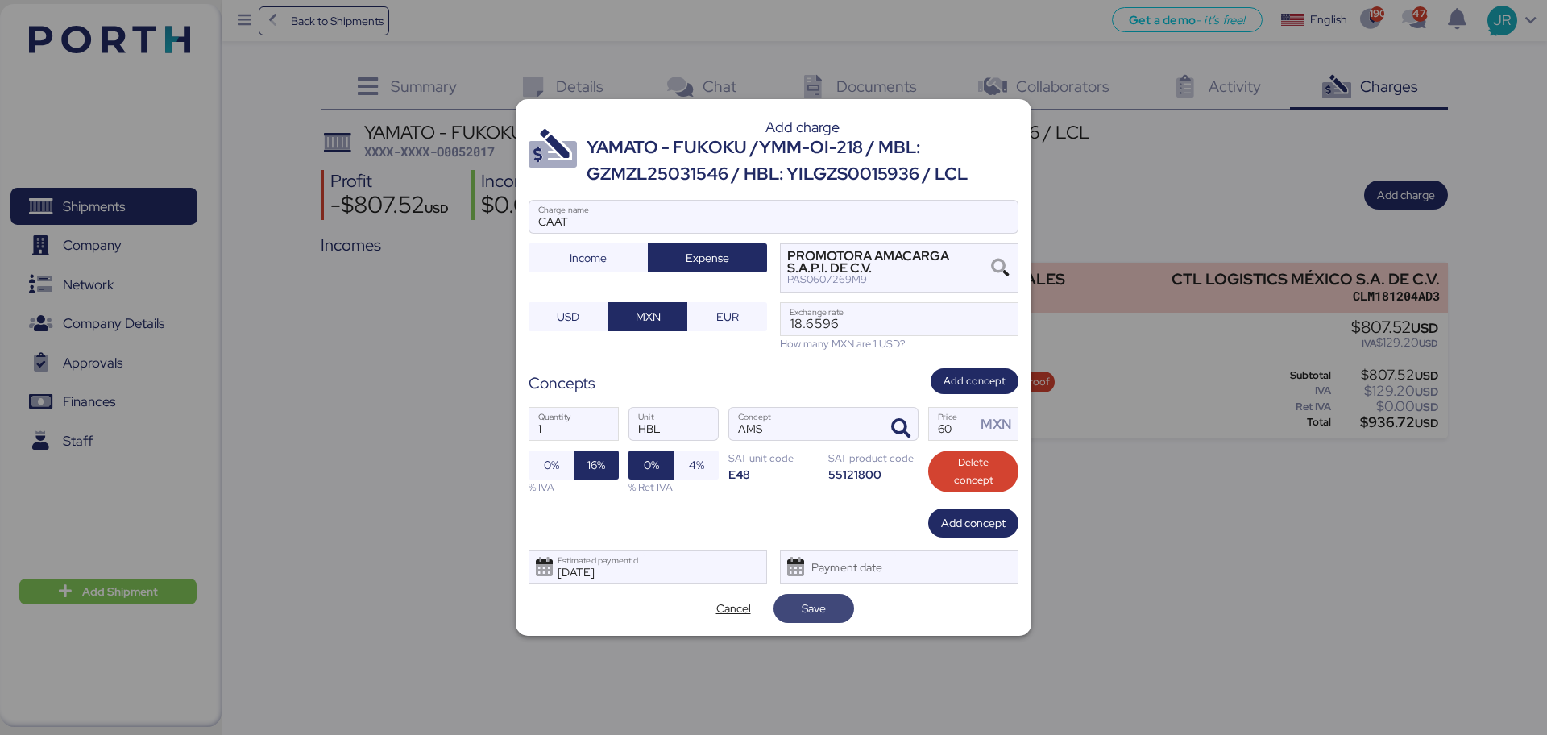
click at [816, 612] on span "Save" at bounding box center [814, 608] width 24 height 19
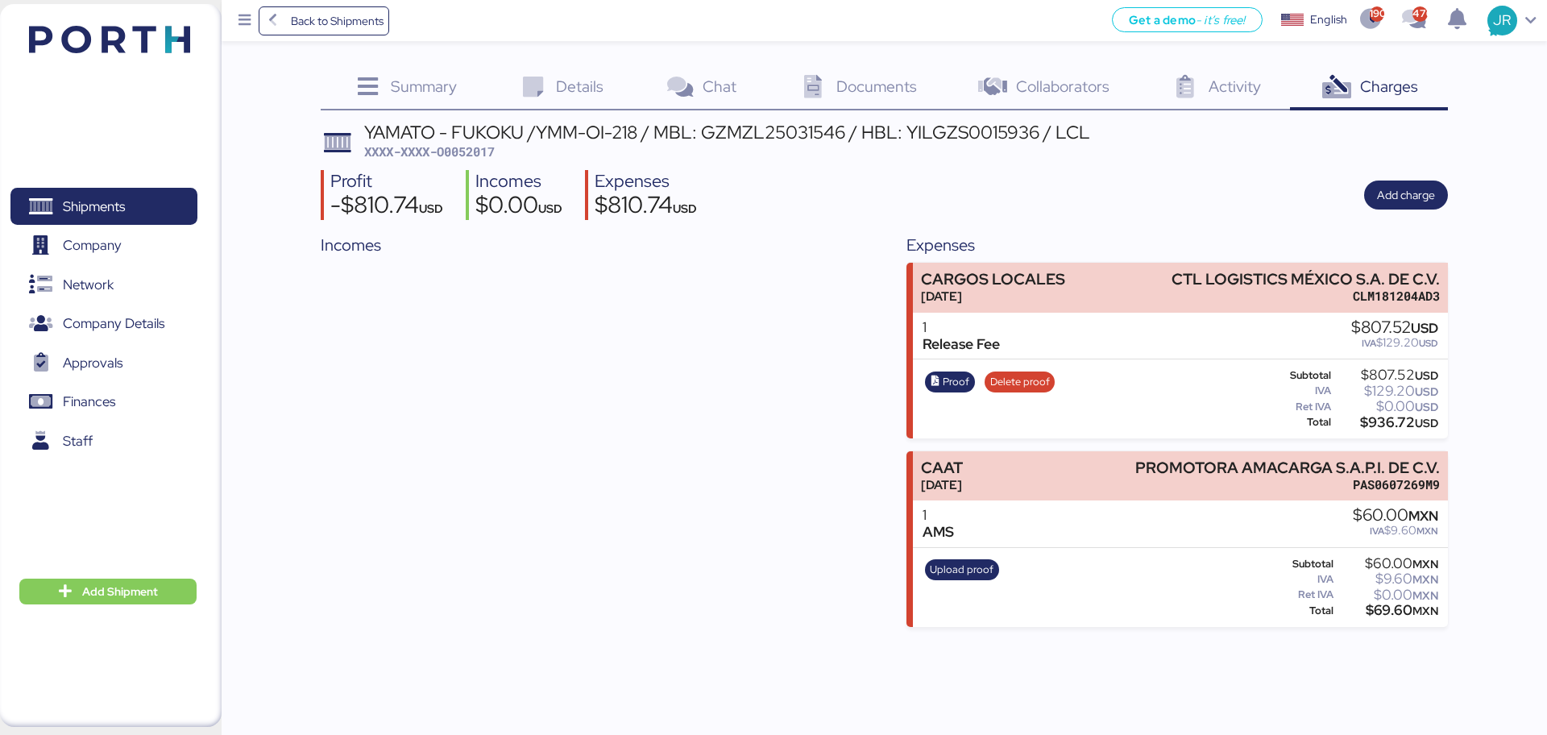
click at [479, 151] on span "XXXX-XXXX-O0052017" at bounding box center [429, 151] width 131 height 16
copy span "O0052017"
click at [326, 24] on span "Back to Shipments" at bounding box center [337, 20] width 93 height 19
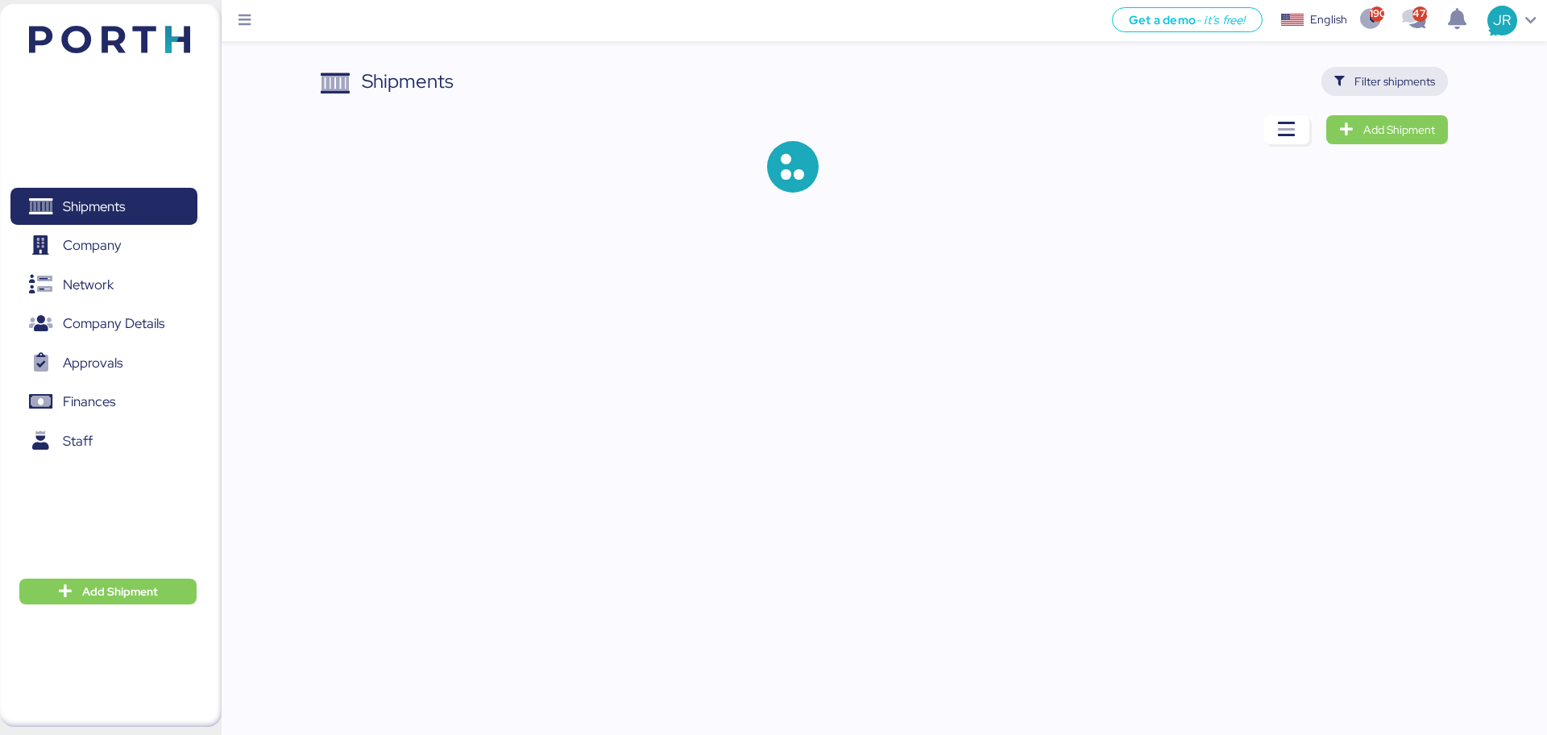
click at [1354, 85] on span "Filter shipments" at bounding box center [1384, 81] width 101 height 23
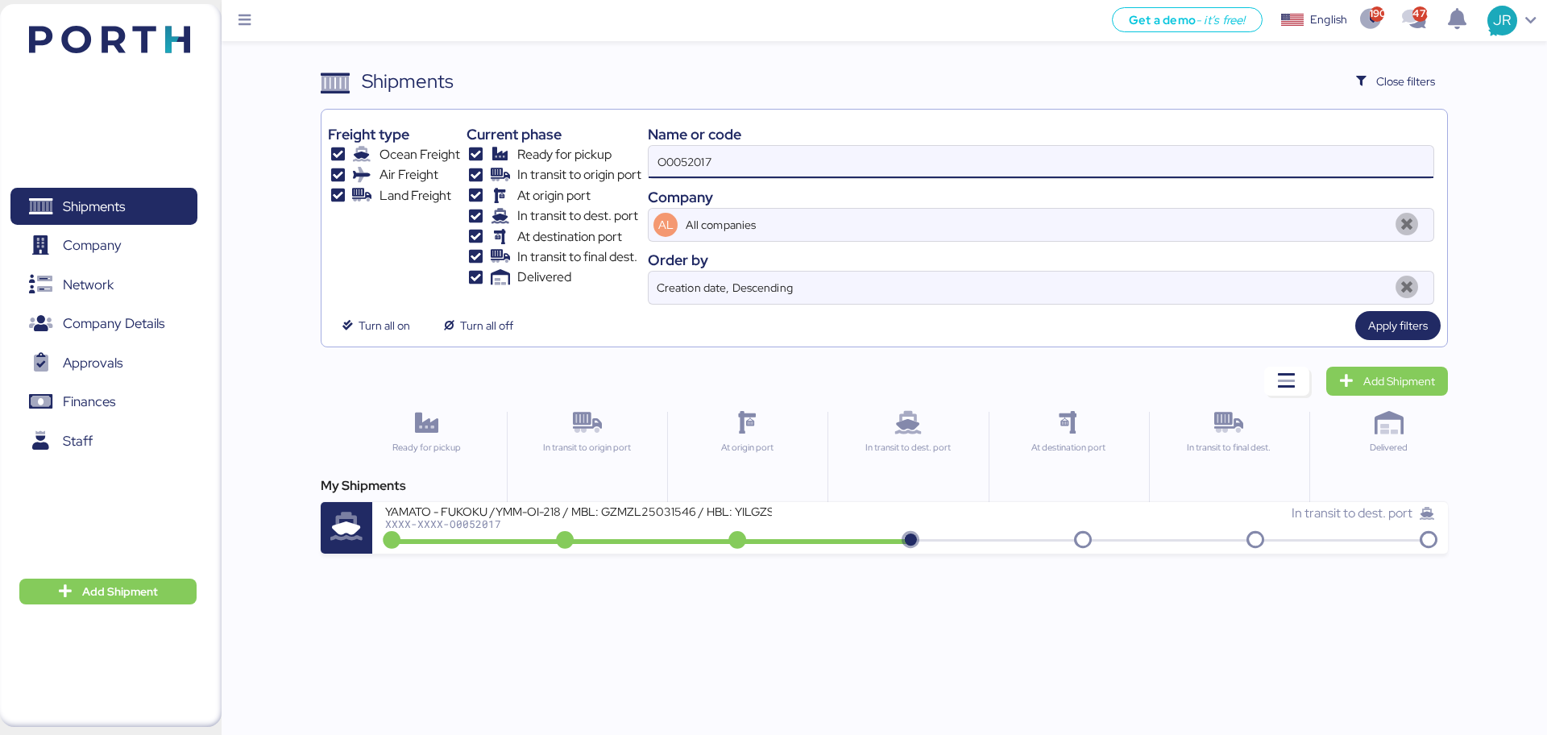
drag, startPoint x: 744, startPoint y: 175, endPoint x: 554, endPoint y: 172, distance: 190.2
click at [554, 172] on div "Freight type Ocean Freight Air Freight Land Freight Current phase Ready for pic…" at bounding box center [884, 210] width 1112 height 189
paste input "69"
type input "O0052069"
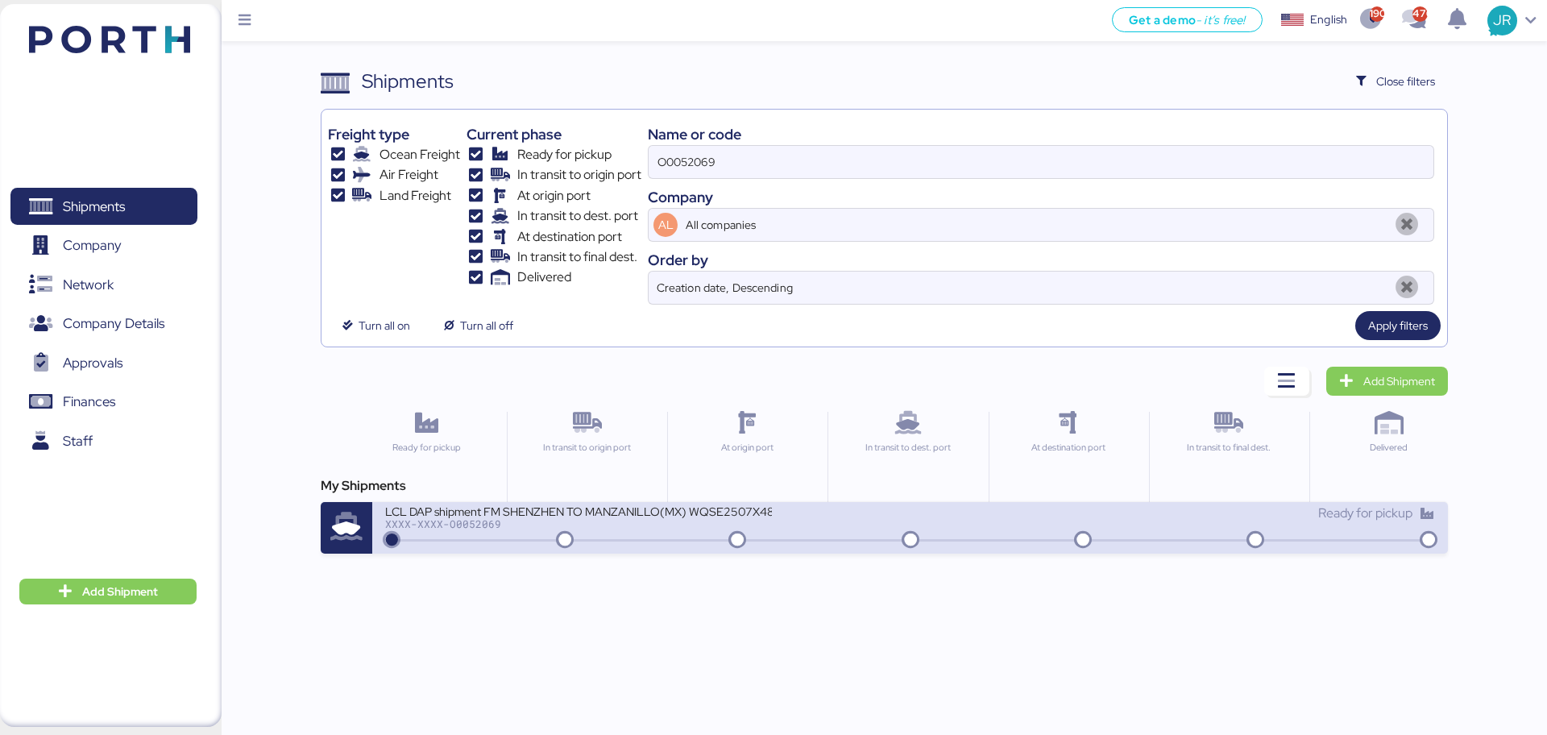
click at [453, 518] on div "XXXX-XXXX-O0052069" at bounding box center [578, 523] width 387 height 11
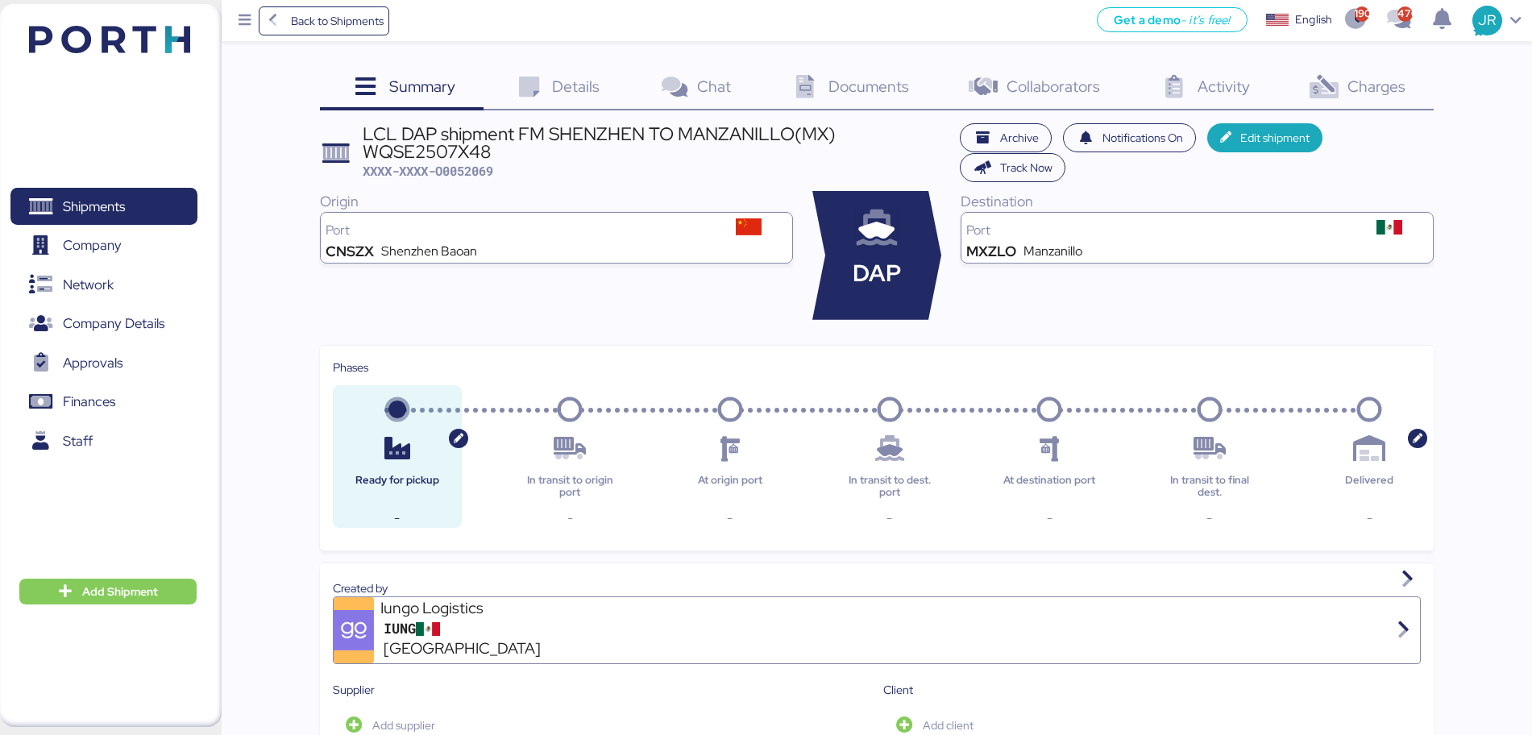
click at [881, 88] on span "Documents" at bounding box center [868, 86] width 81 height 21
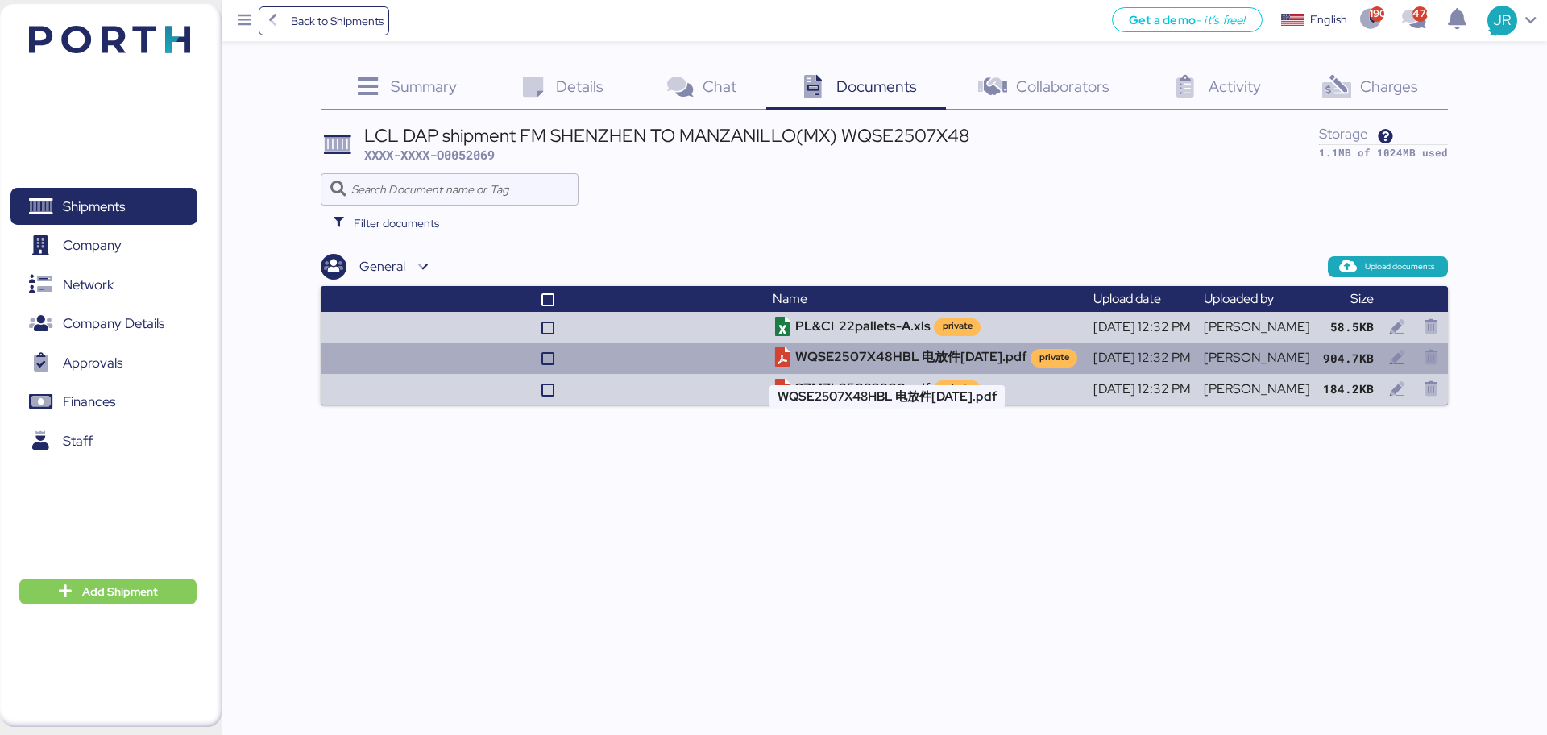
click at [910, 346] on td "WQSE2507X48HBL 电放件[DATE].pdf private" at bounding box center [926, 357] width 320 height 31
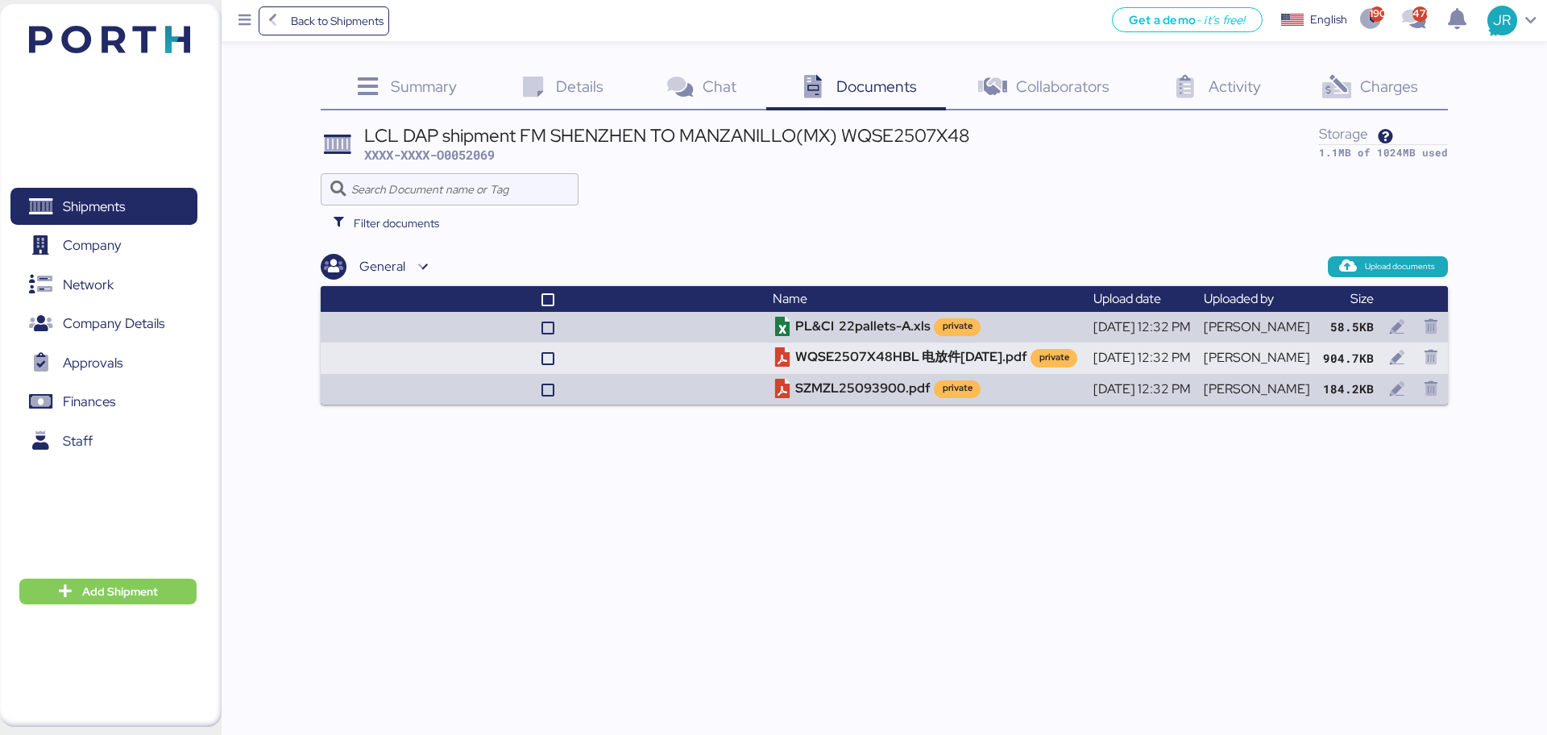
click at [1393, 93] on span "Charges" at bounding box center [1389, 86] width 58 height 21
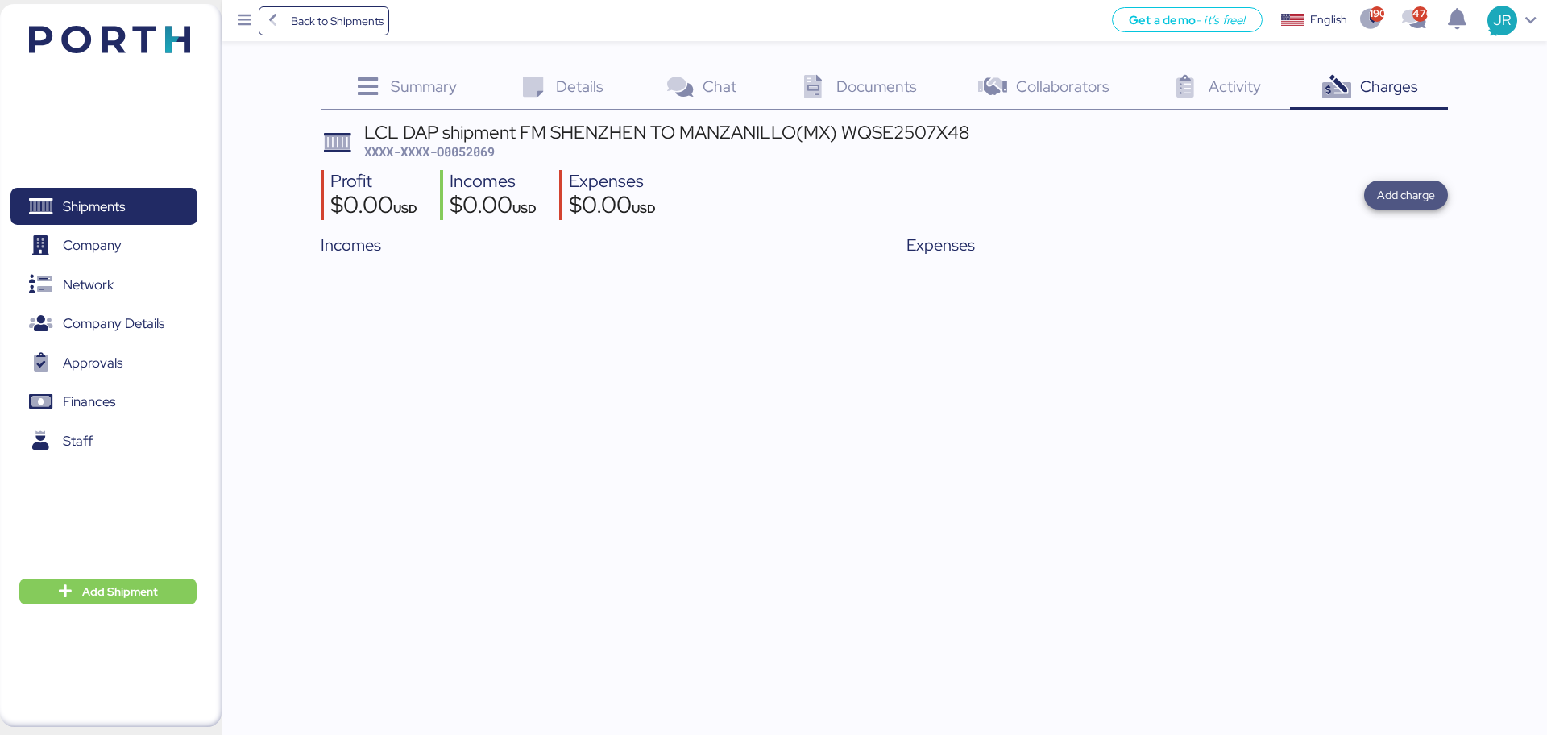
click at [1405, 202] on span "Add charge" at bounding box center [1406, 194] width 58 height 19
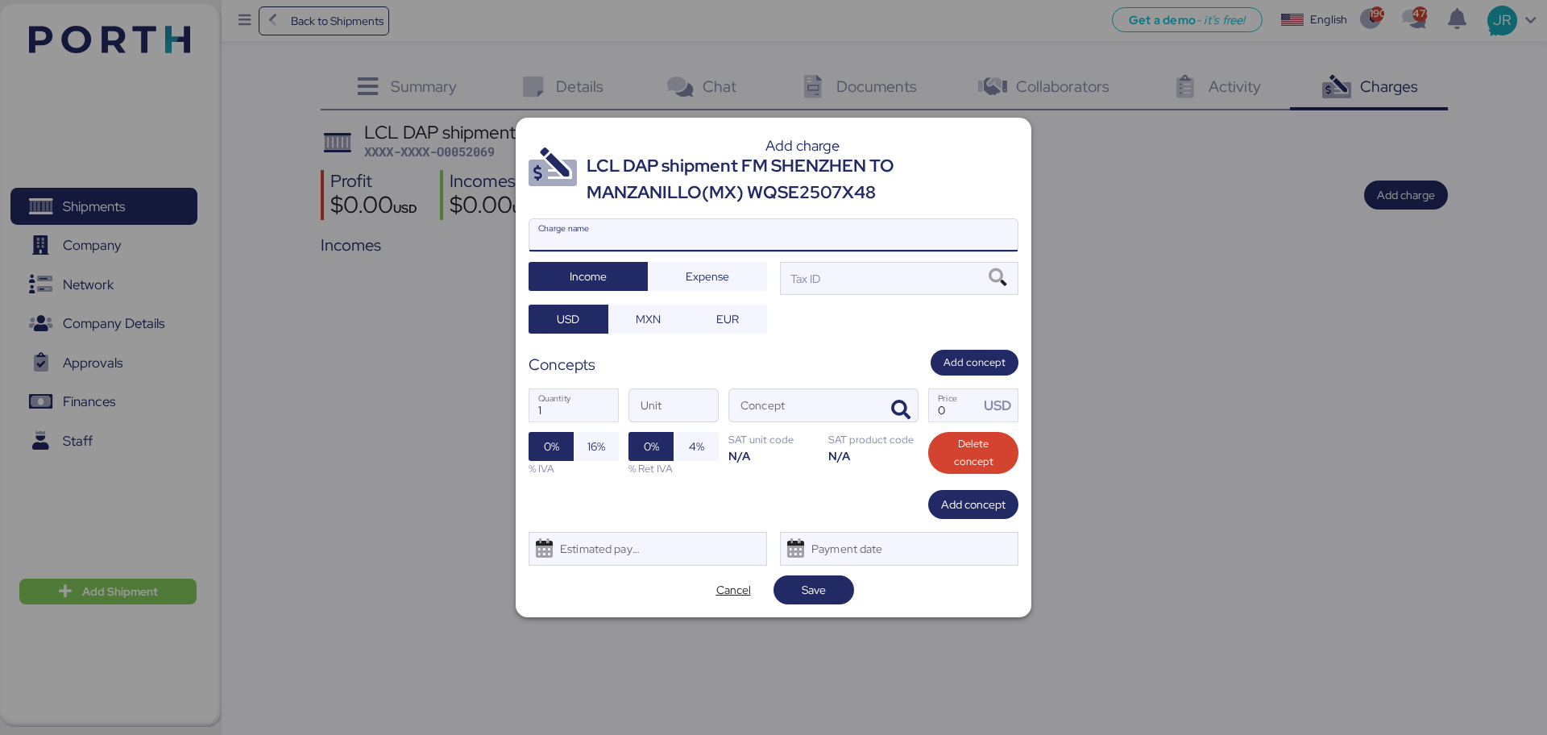
click at [682, 235] on input "Charge name" at bounding box center [773, 235] width 488 height 32
click at [696, 234] on input "Charge name" at bounding box center [773, 235] width 488 height 32
type input "CAAT"
click at [709, 282] on span "Expense" at bounding box center [708, 276] width 44 height 19
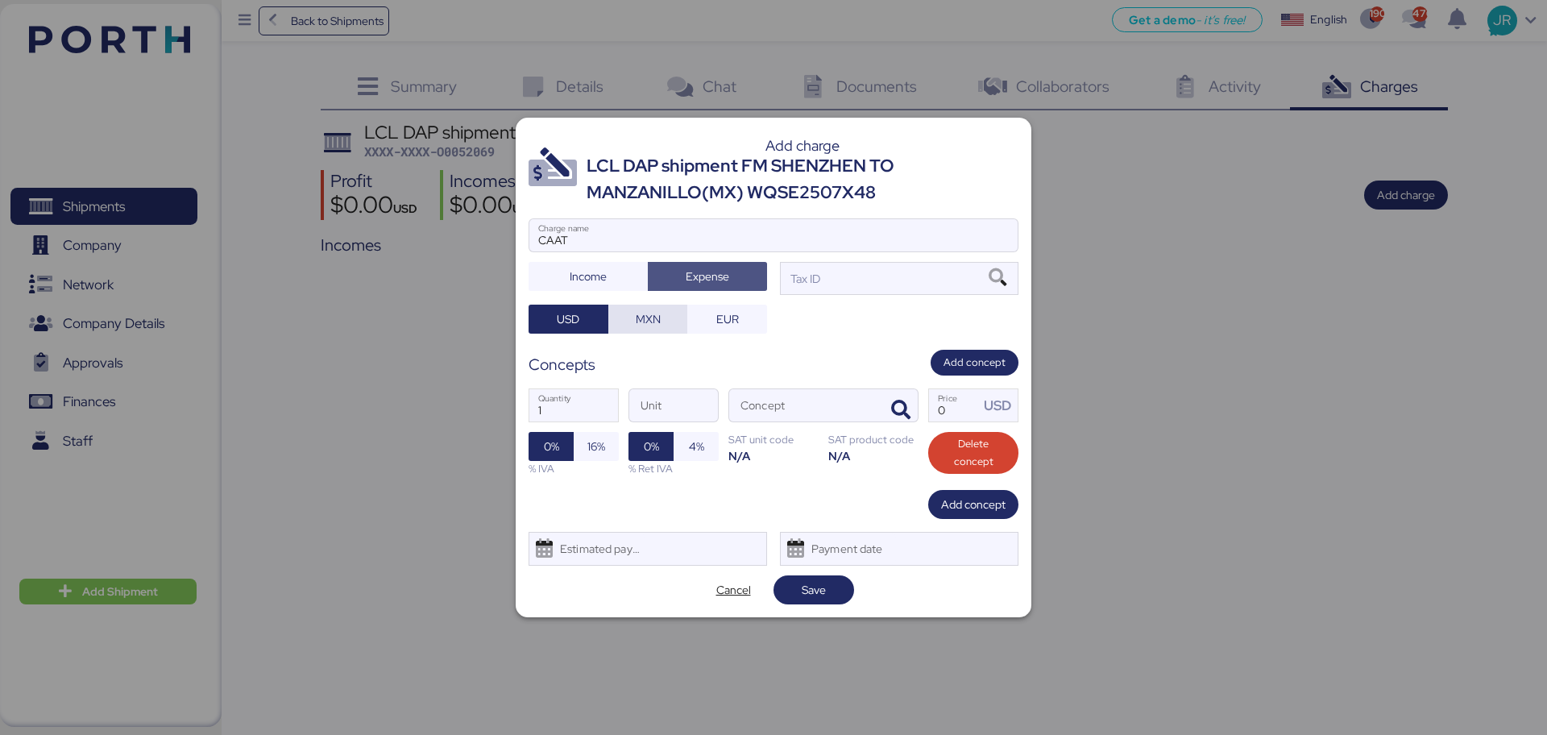
click at [659, 305] on div "CAAT Charge name Income Expense Tax ID USD MXN EUR" at bounding box center [774, 275] width 490 height 114
click at [637, 328] on span "MXN" at bounding box center [648, 318] width 25 height 19
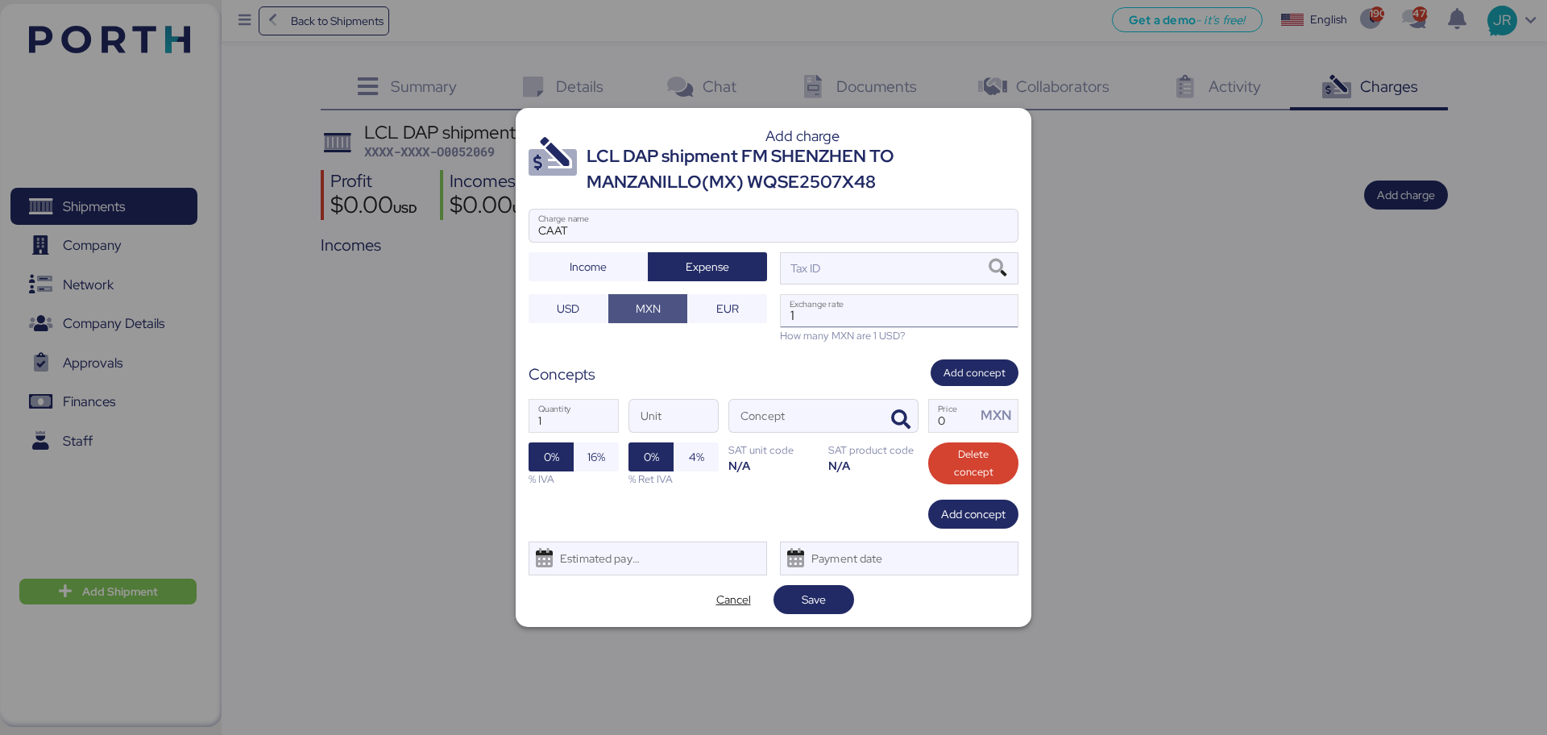
click at [798, 317] on input "1" at bounding box center [899, 311] width 237 height 32
paste input "18.6596"
type input "18.6596"
click at [993, 262] on icon at bounding box center [997, 268] width 27 height 18
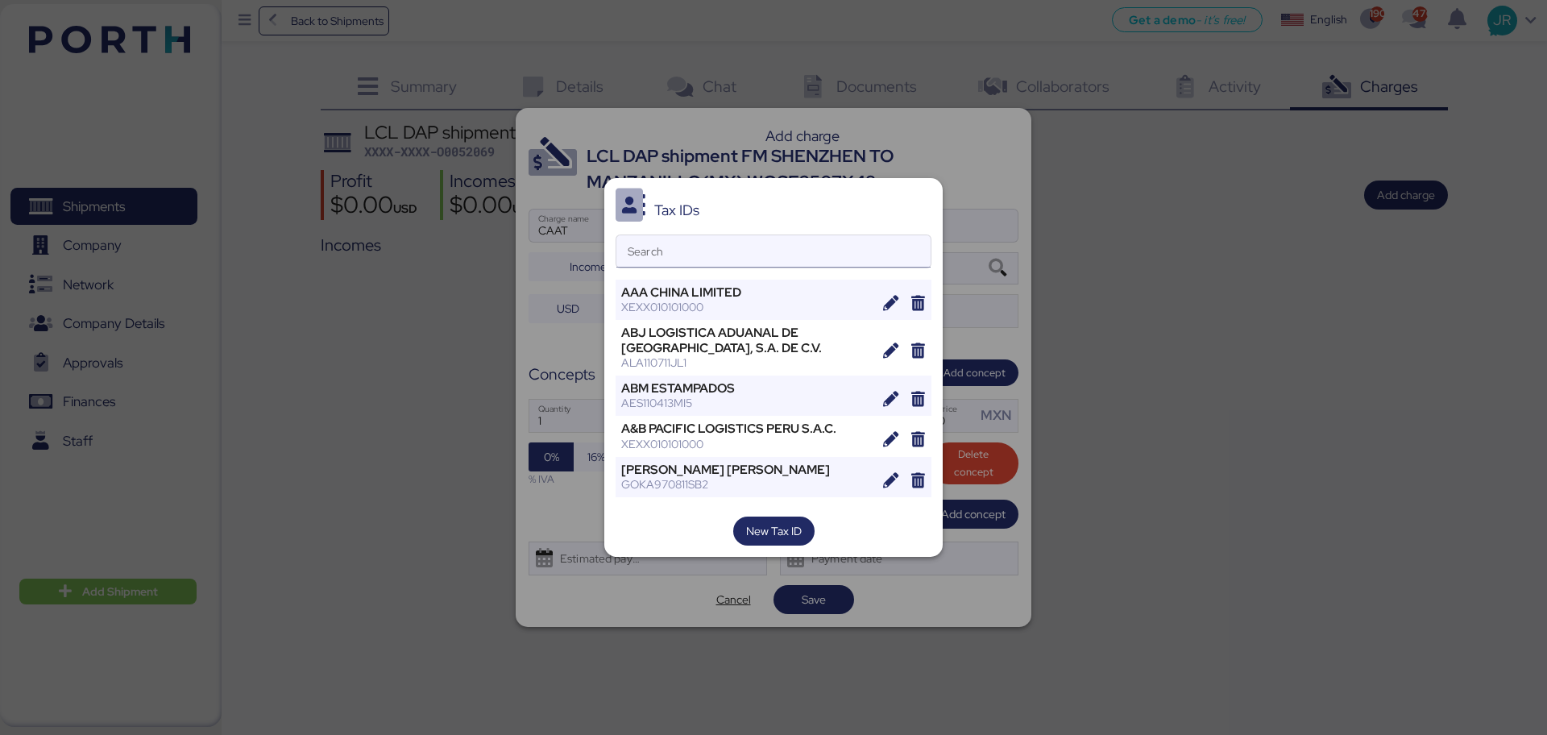
click at [649, 241] on input "Search" at bounding box center [773, 251] width 314 height 32
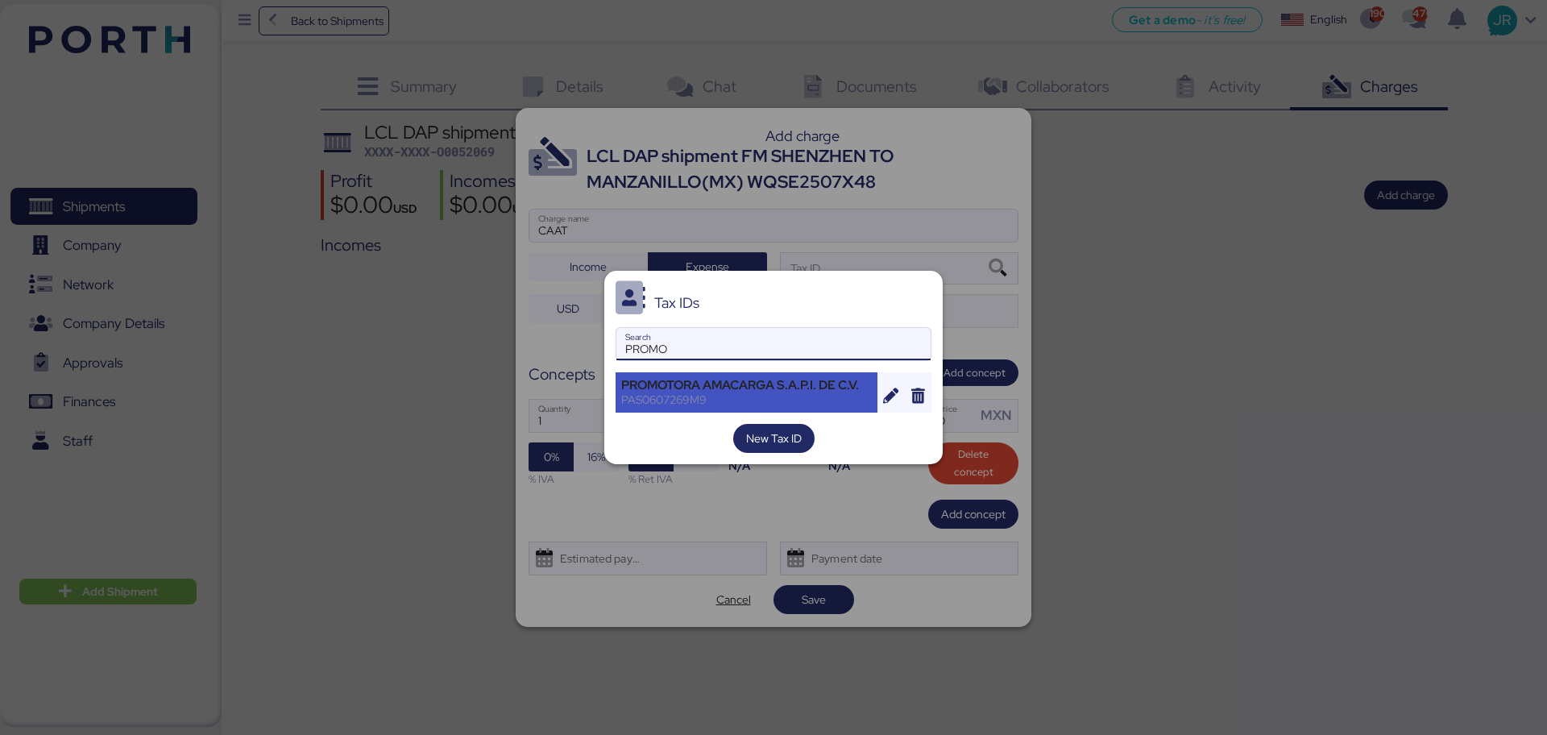
type input "PROMO"
click at [731, 389] on div "PROMOTORA AMACARGA S.A.P.I. DE C.V." at bounding box center [746, 385] width 251 height 15
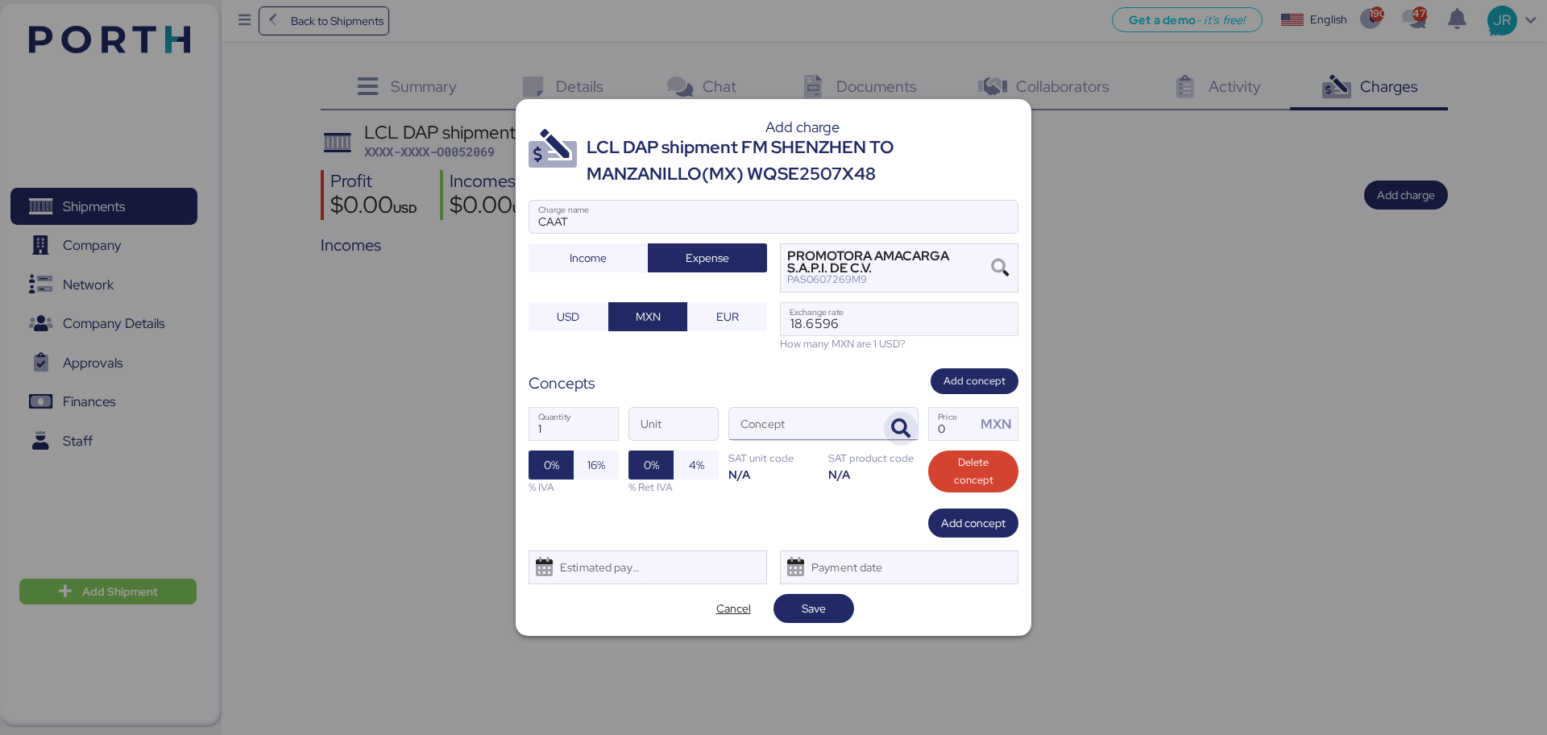
click at [894, 432] on icon "button" at bounding box center [900, 428] width 19 height 19
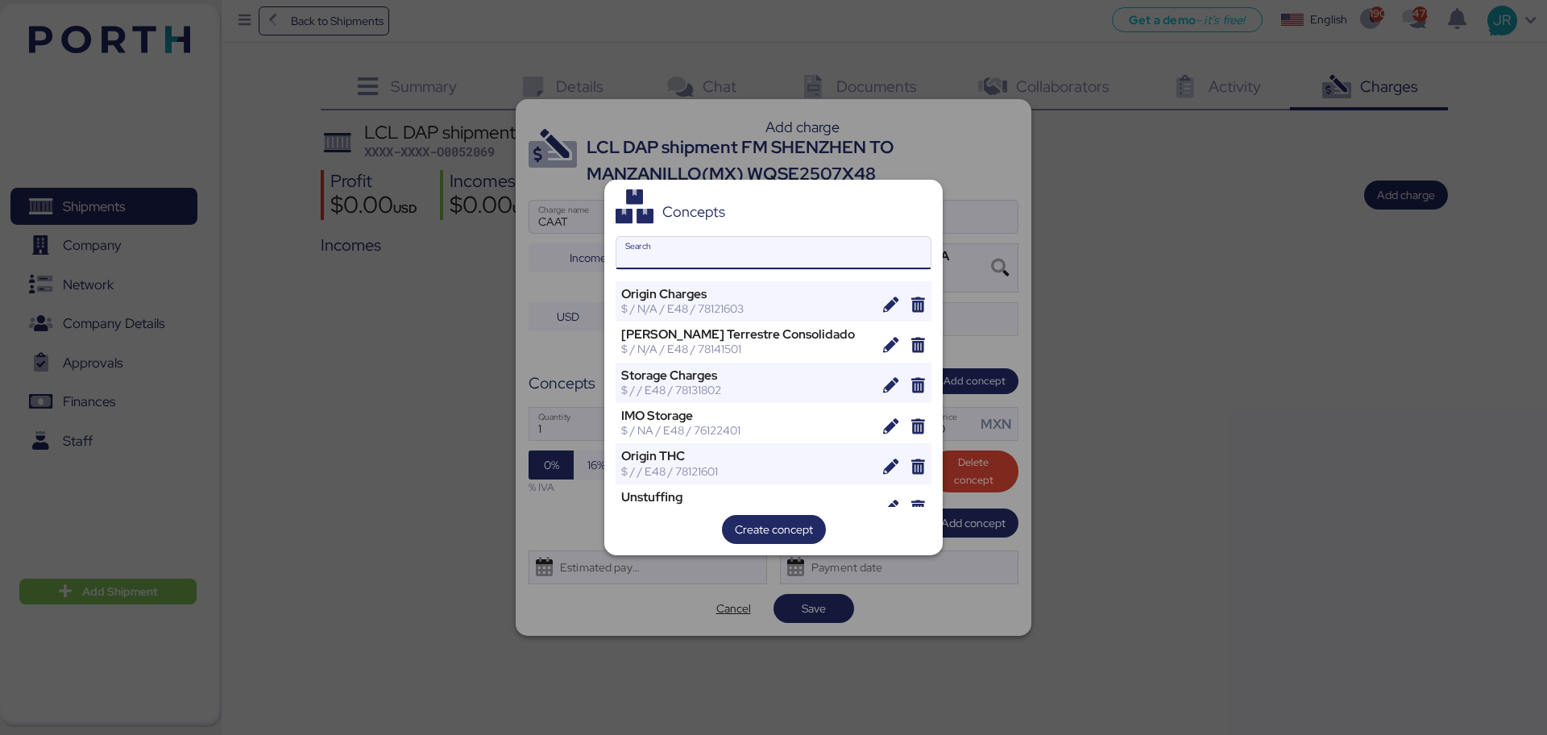
click at [671, 263] on input "Search" at bounding box center [773, 253] width 314 height 32
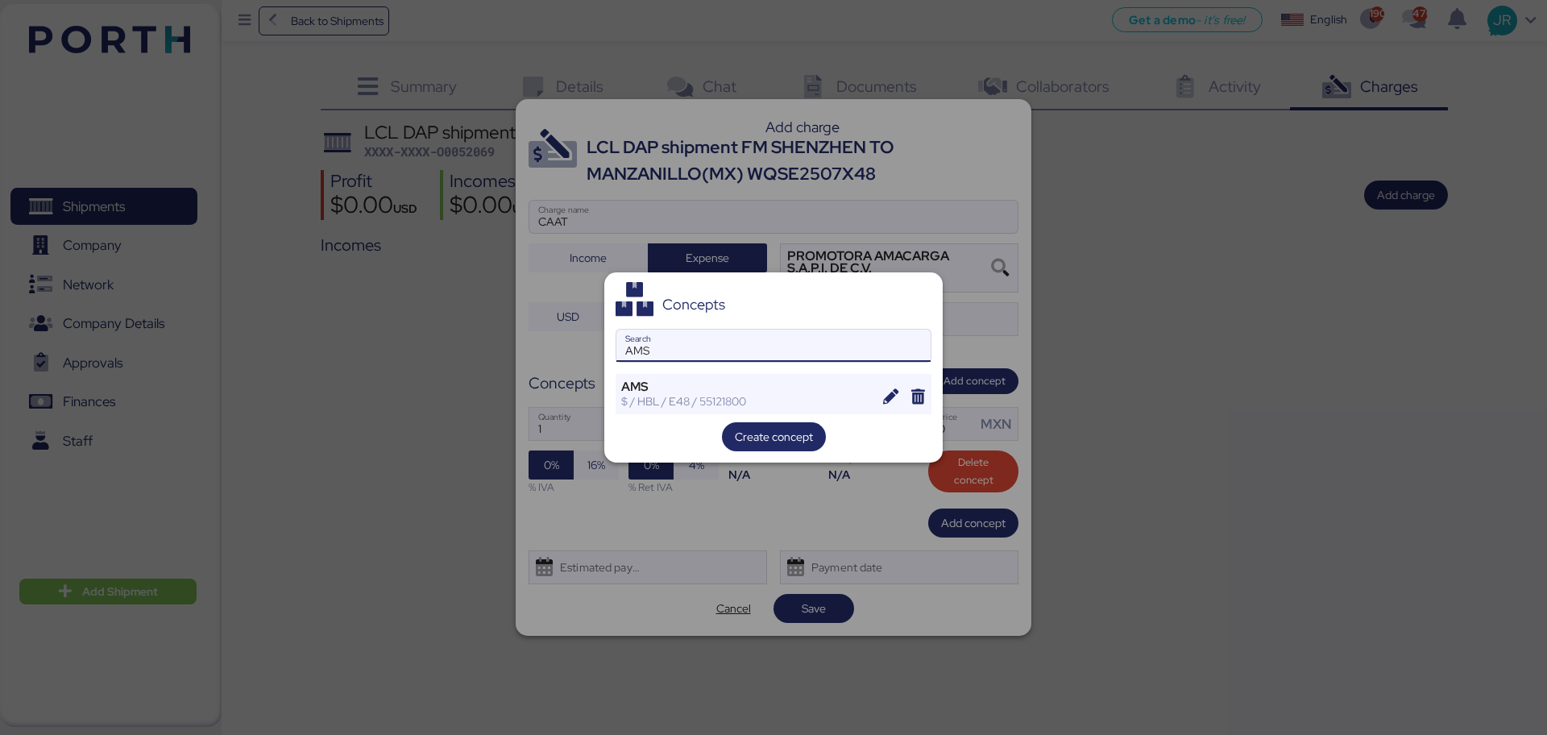
type input "AMS"
click at [665, 371] on div "Concepts AMS Search AMS $ / HBL / E48 / 55121800 Create concept" at bounding box center [773, 367] width 338 height 191
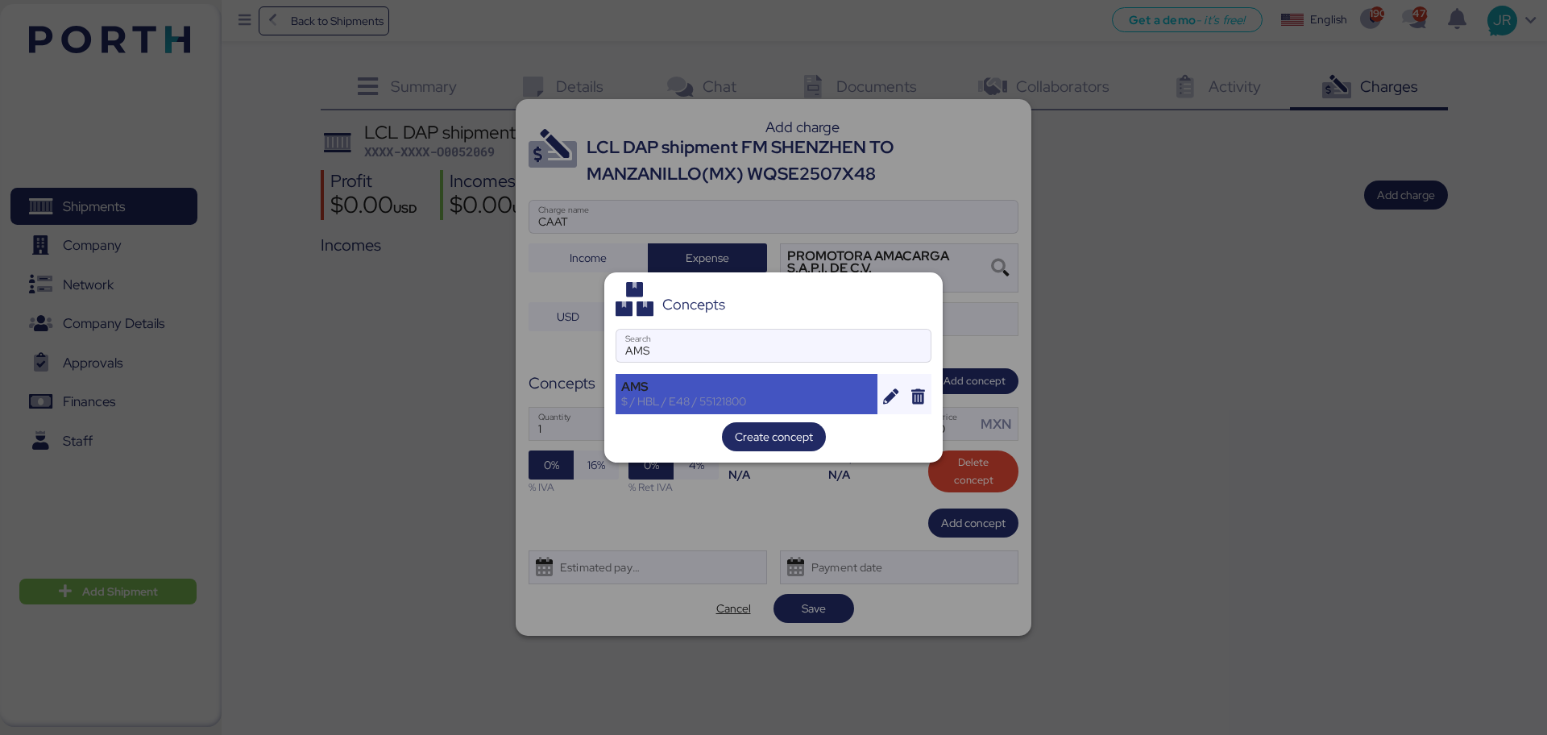
click at [665, 379] on div "AMS" at bounding box center [746, 386] width 251 height 15
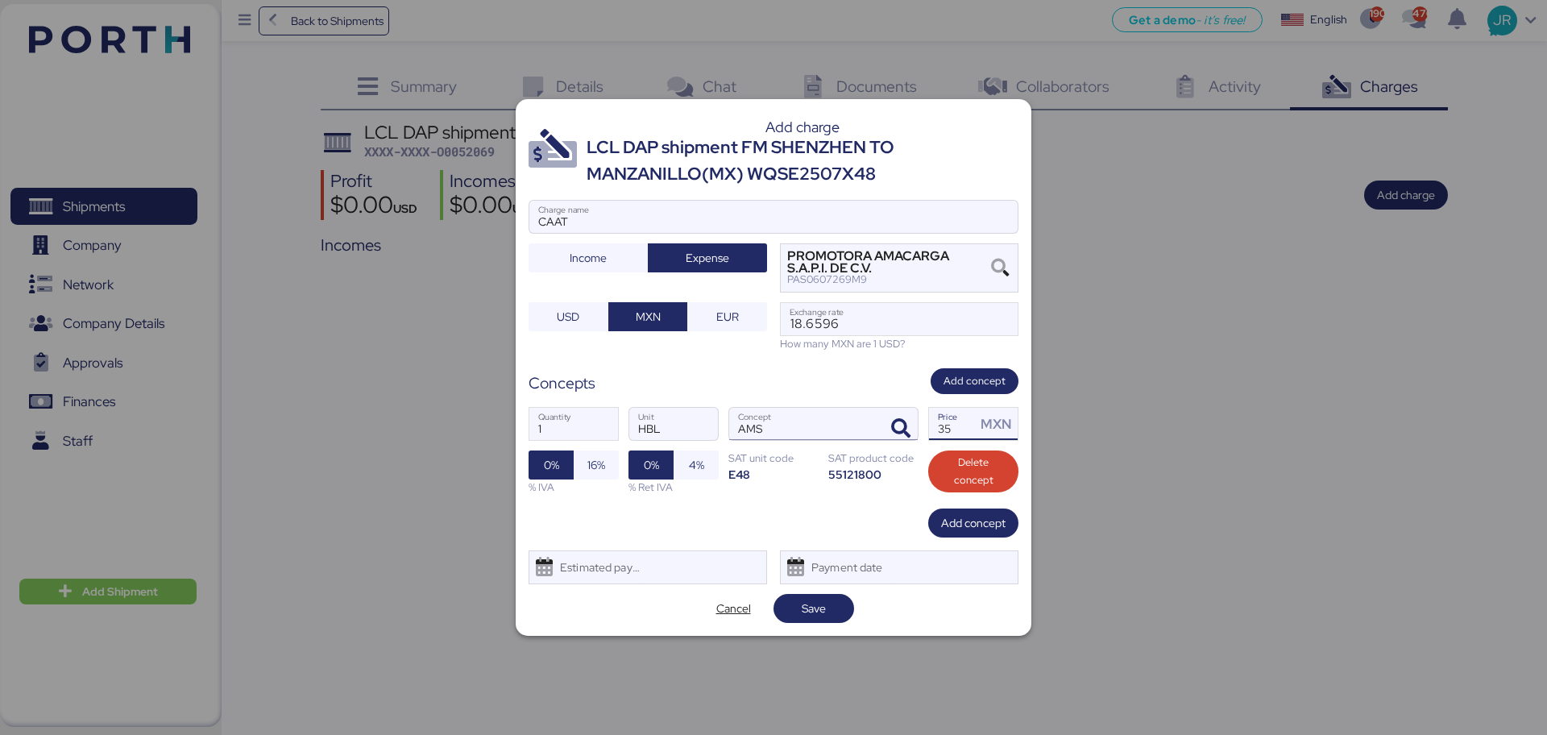
drag, startPoint x: 944, startPoint y: 429, endPoint x: 876, endPoint y: 408, distance: 71.1
click at [885, 421] on div "1 Quantity HBL Unit AMS Concept 35 Price MXN 0% 16% % IVA 0% 4% % Ret IVA SAT u…" at bounding box center [774, 451] width 490 height 114
type input "60"
click at [599, 471] on span "16%" at bounding box center [596, 464] width 18 height 19
click at [595, 587] on div "Add charge LCL DAP shipment FM SHENZHEN TO MANZANILLO(MX) WQSE2507X48 CAAT Char…" at bounding box center [774, 367] width 516 height 536
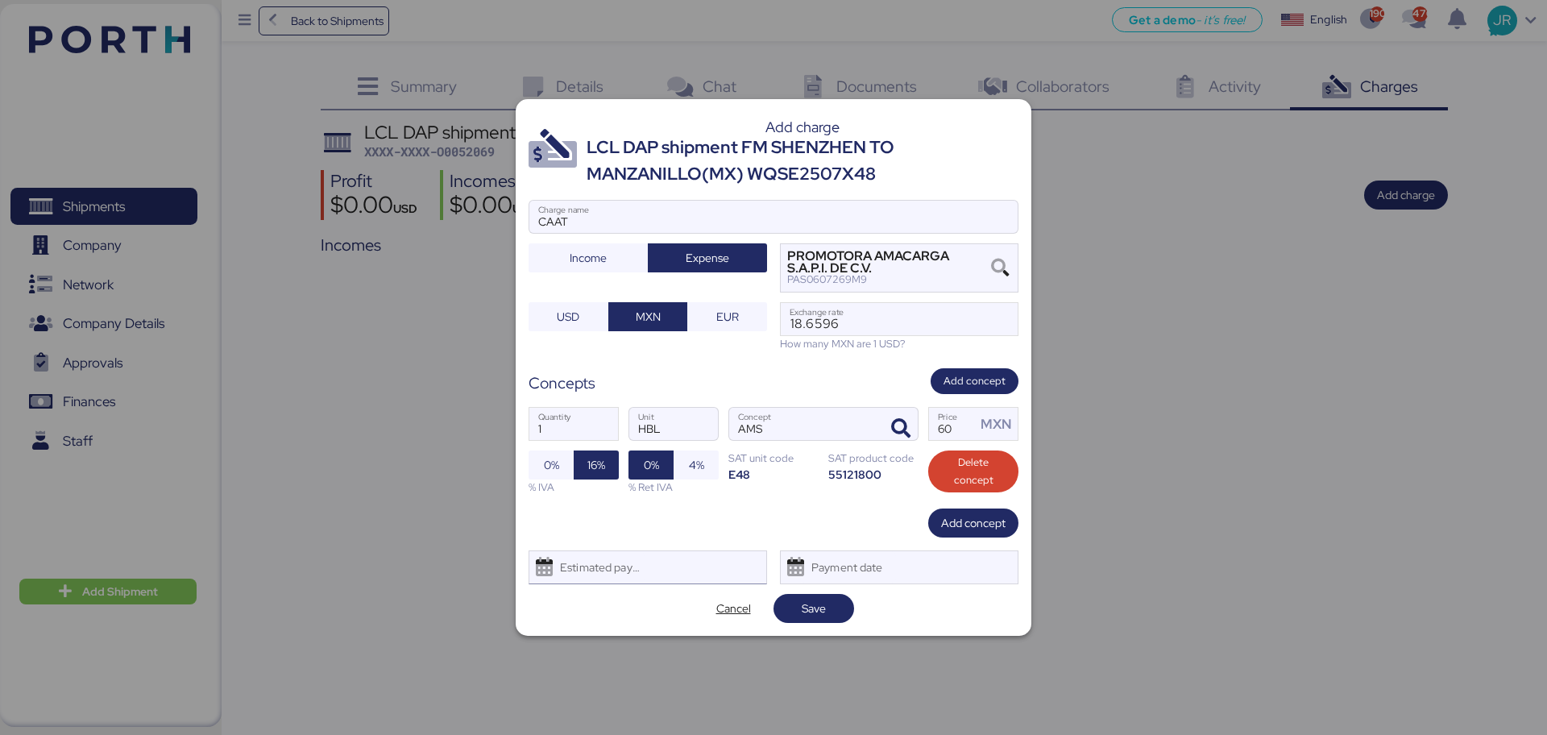
click at [591, 566] on div "Estimated payment date" at bounding box center [597, 567] width 96 height 32
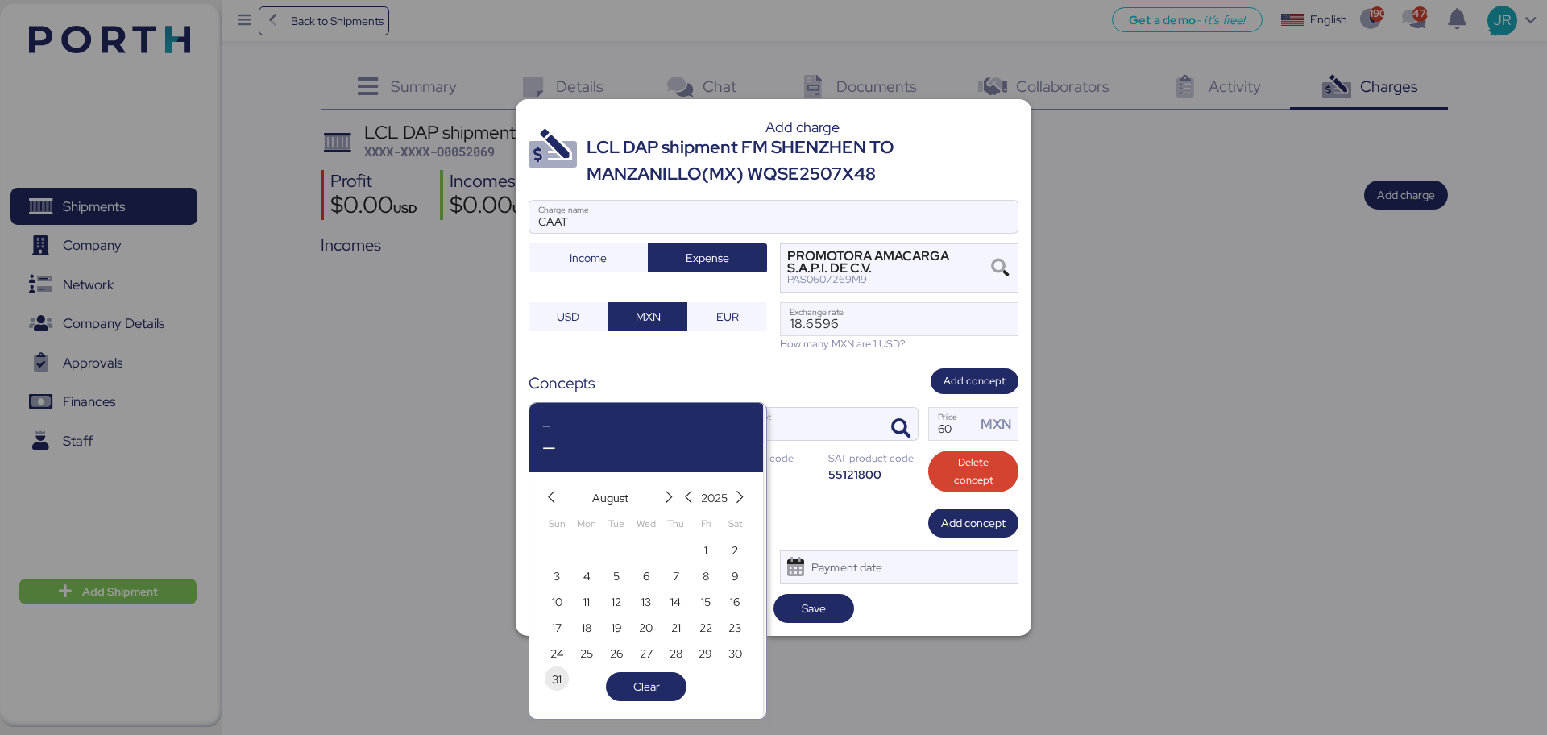
click at [554, 675] on span "31" at bounding box center [557, 679] width 10 height 19
type input "[DATE]"
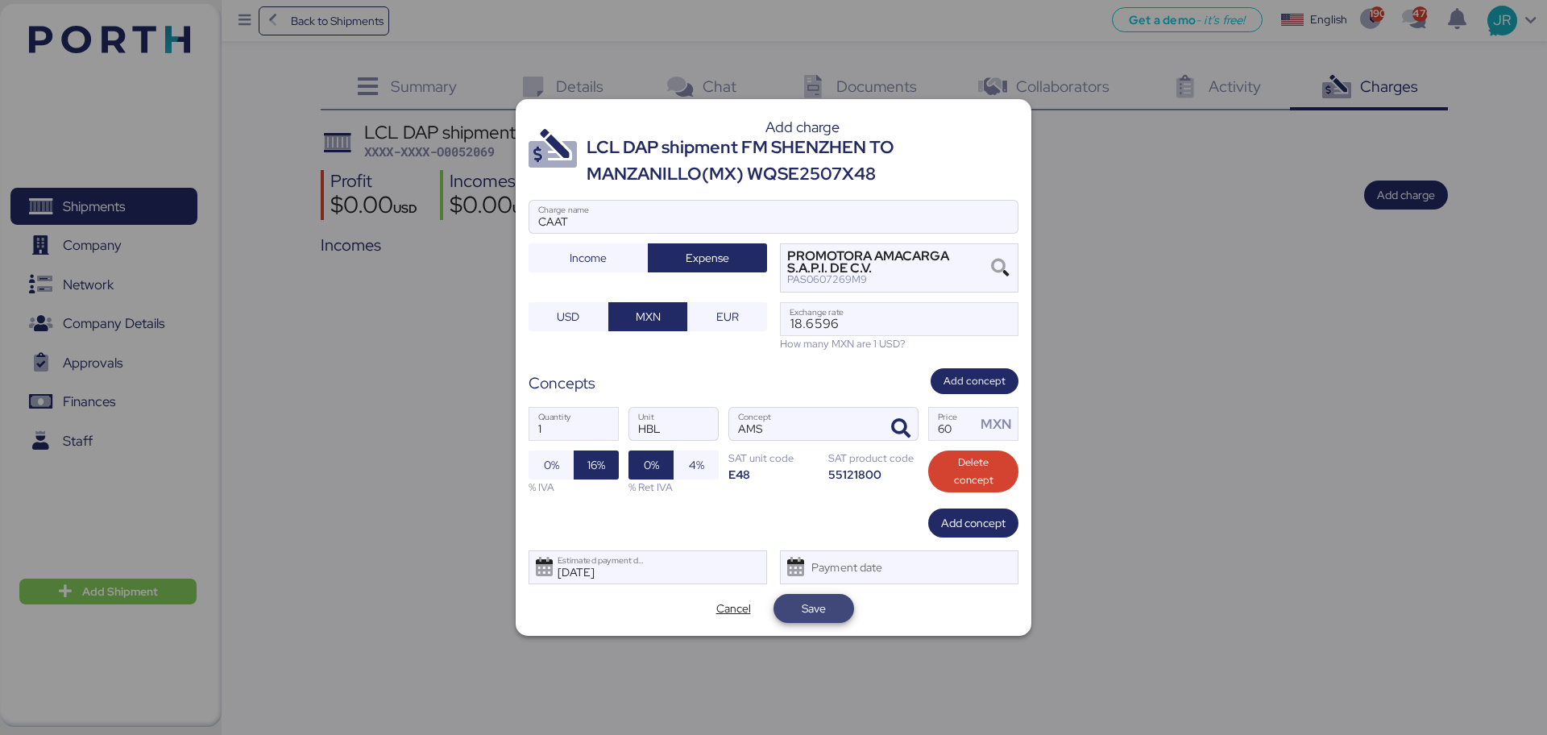
click at [817, 600] on span "Save" at bounding box center [814, 608] width 24 height 19
